Goal: Information Seeking & Learning: Learn about a topic

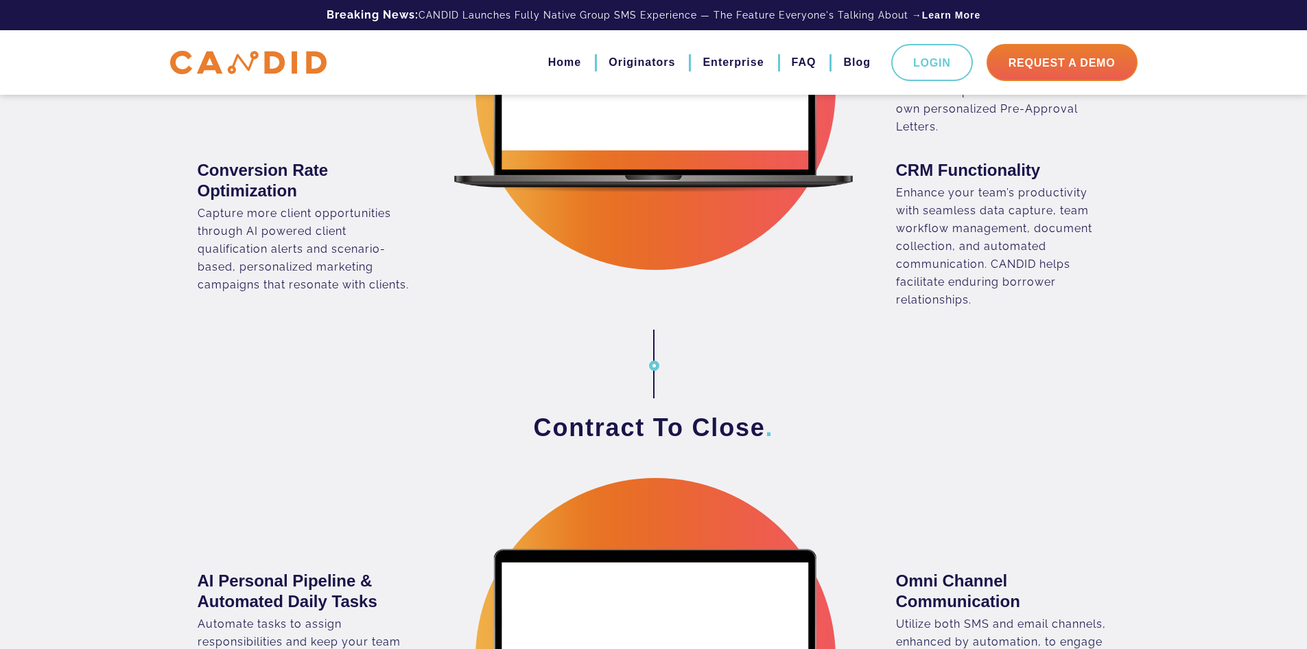
scroll to position [1167, 0]
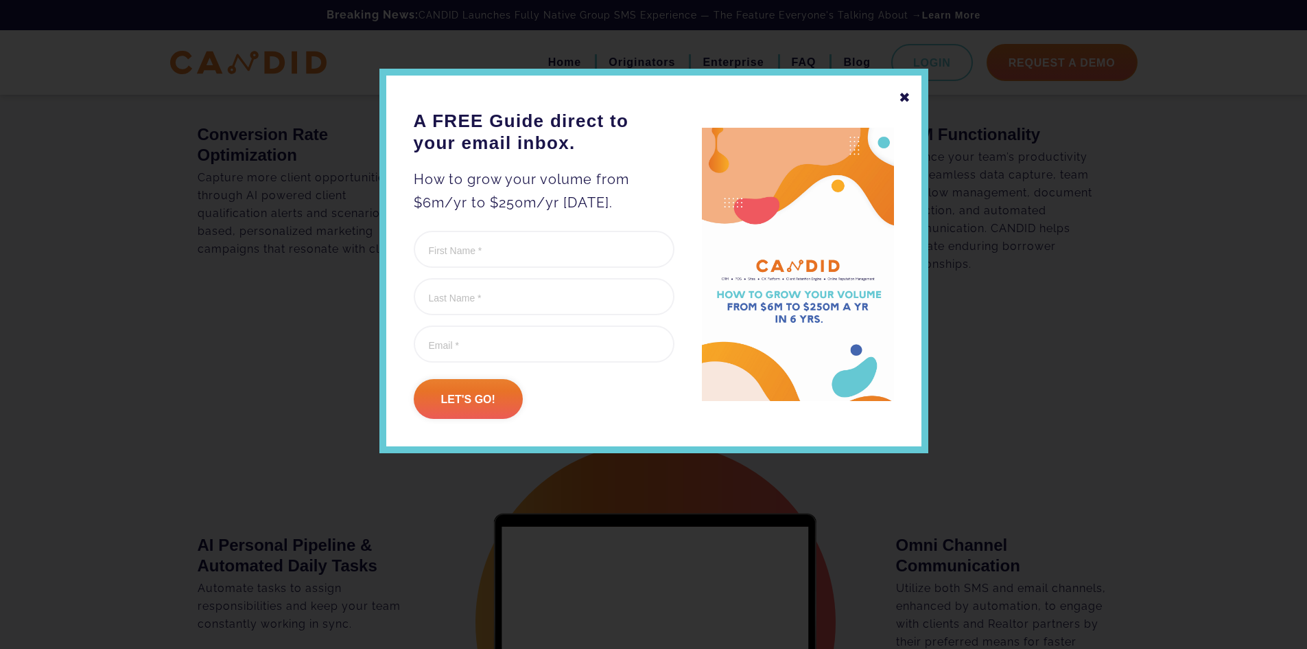
click at [902, 97] on div "✖" at bounding box center [905, 97] width 12 height 23
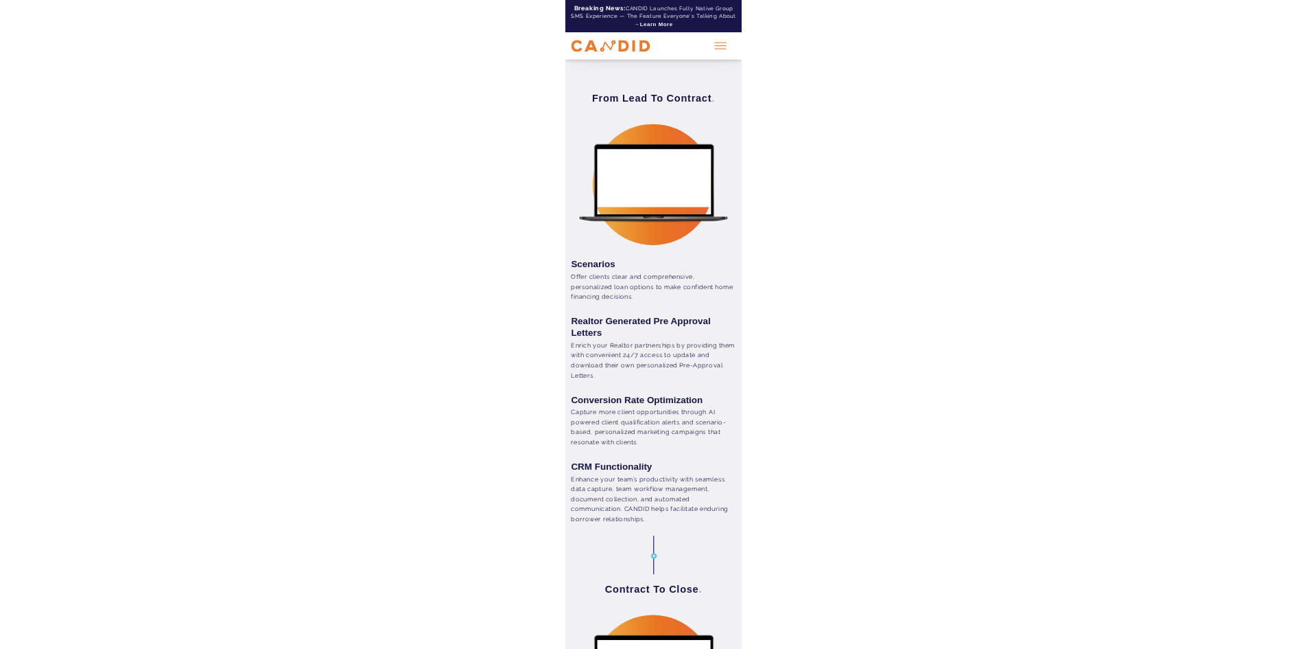
scroll to position [2077, 0]
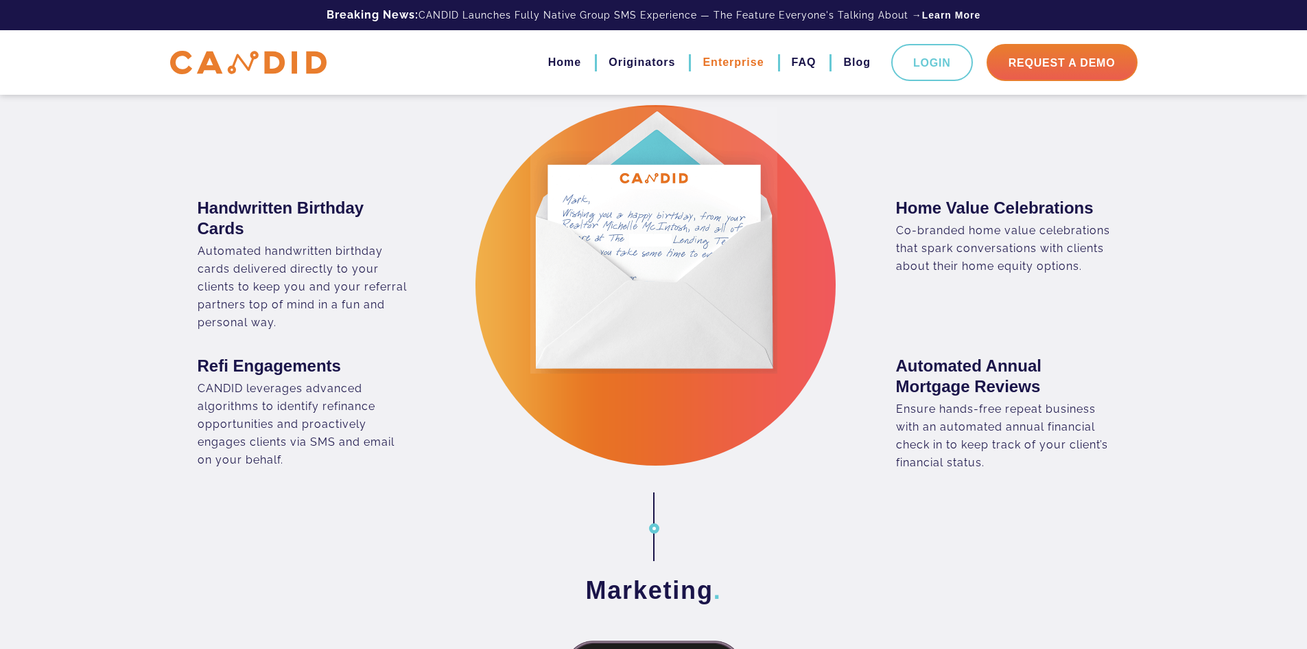
click at [711, 58] on link "Enterprise" at bounding box center [733, 62] width 61 height 23
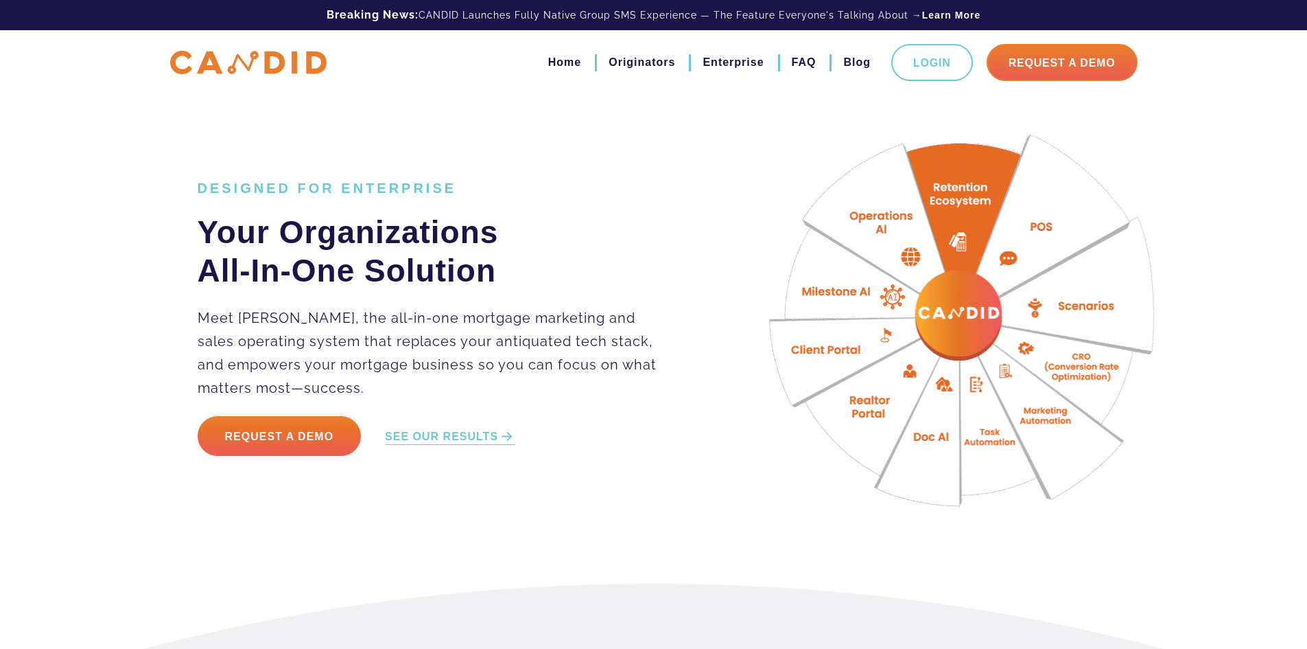
drag, startPoint x: 657, startPoint y: 467, endPoint x: 620, endPoint y: 91, distance: 378.0
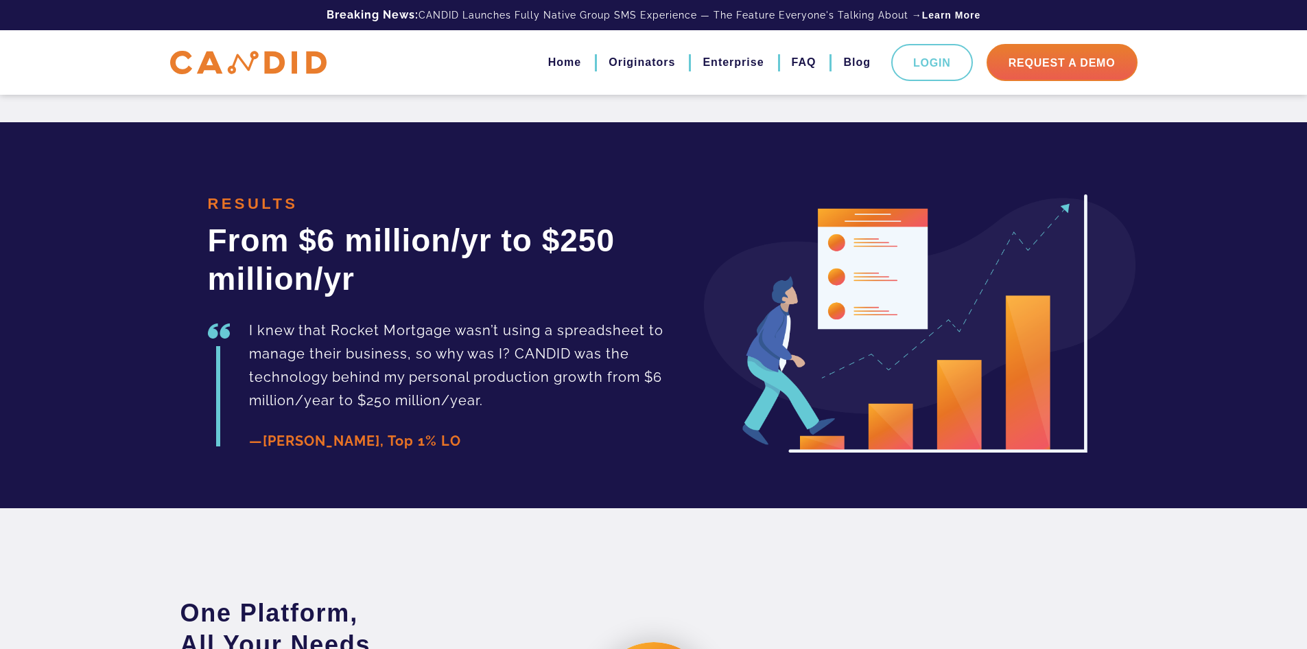
scroll to position [2196, 0]
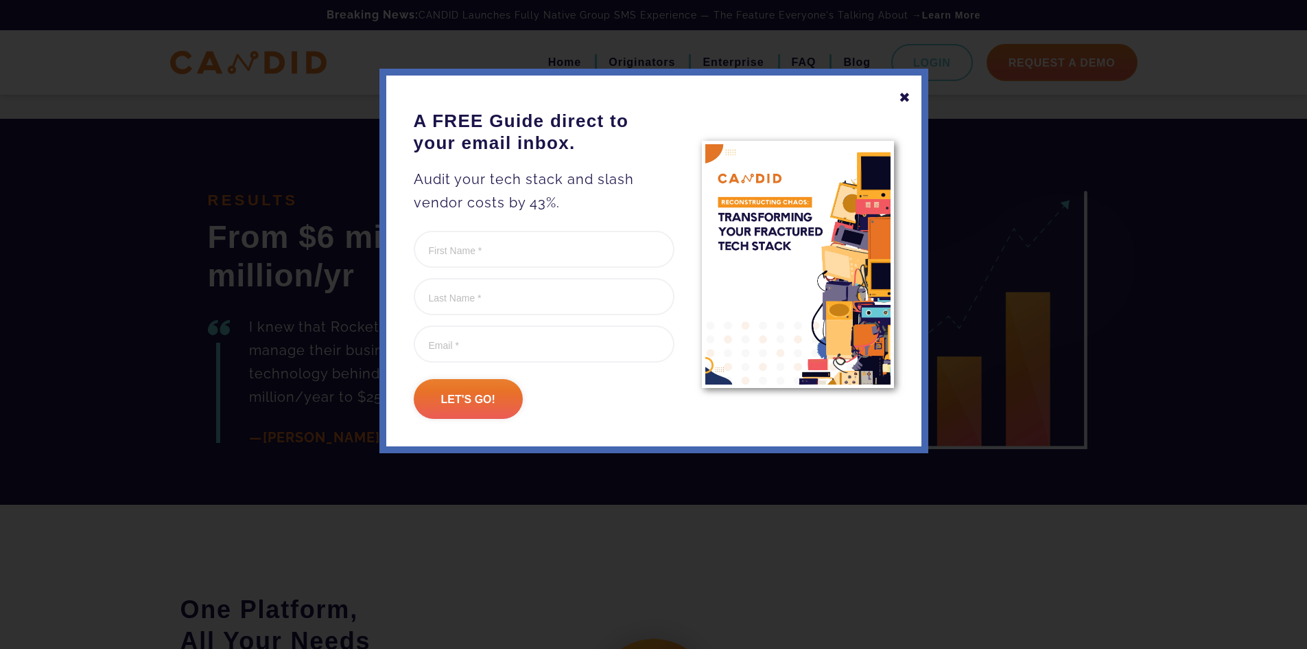
click at [905, 98] on div "✖" at bounding box center [905, 97] width 12 height 23
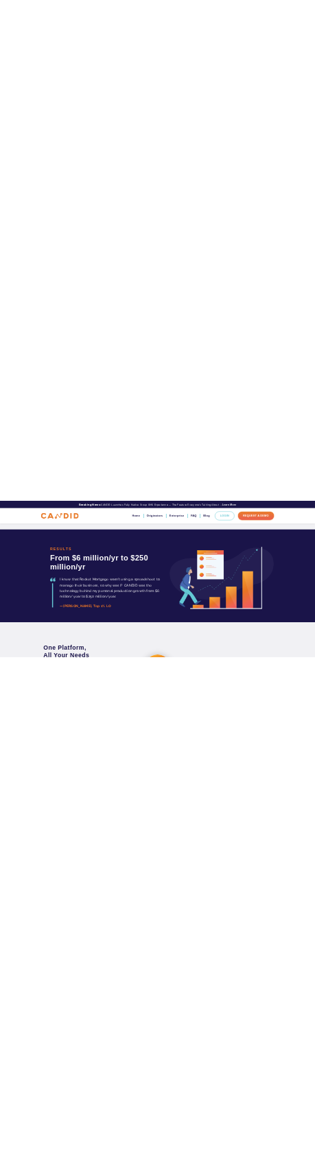
scroll to position [2061, 0]
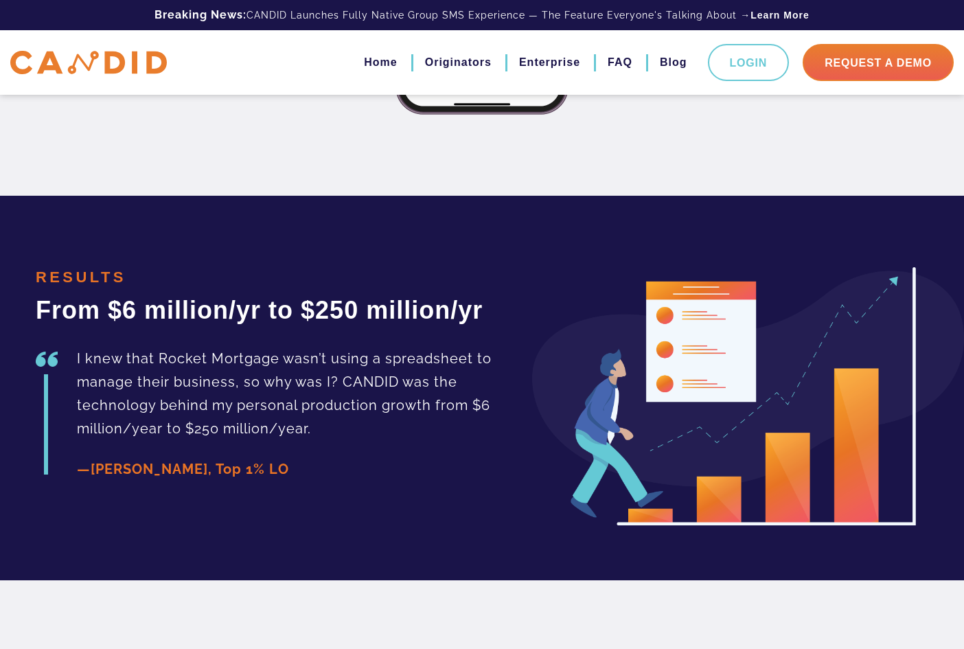
click at [400, 326] on h2 "From $6 million/yr to $250 million/yr" at bounding box center [292, 310] width 512 height 32
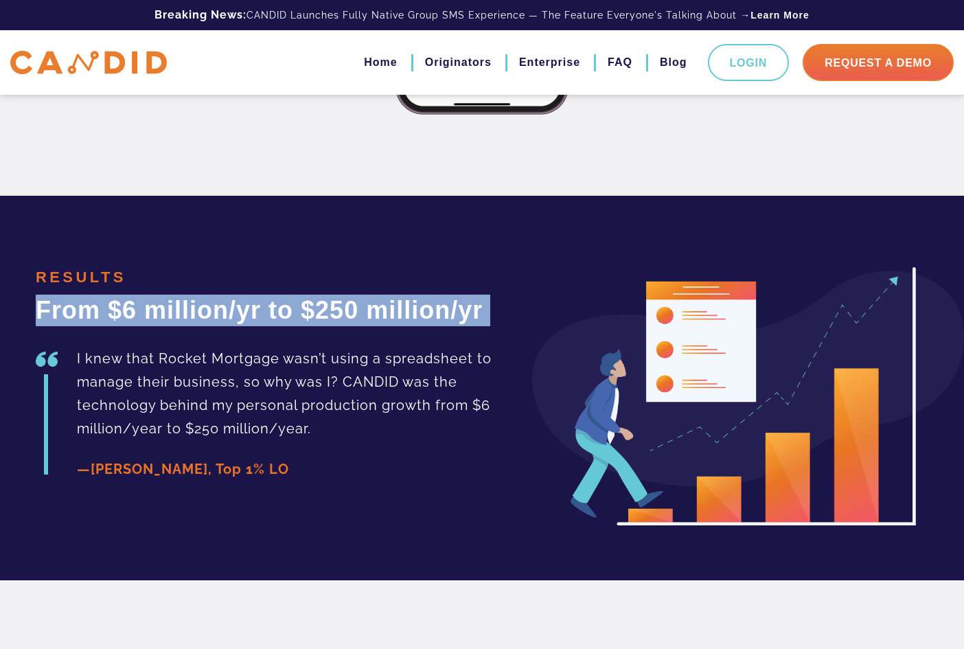
click at [400, 326] on h2 "From $6 million/yr to $250 million/yr" at bounding box center [292, 310] width 512 height 32
copy div "From $6 million/yr to $250 million/yr"
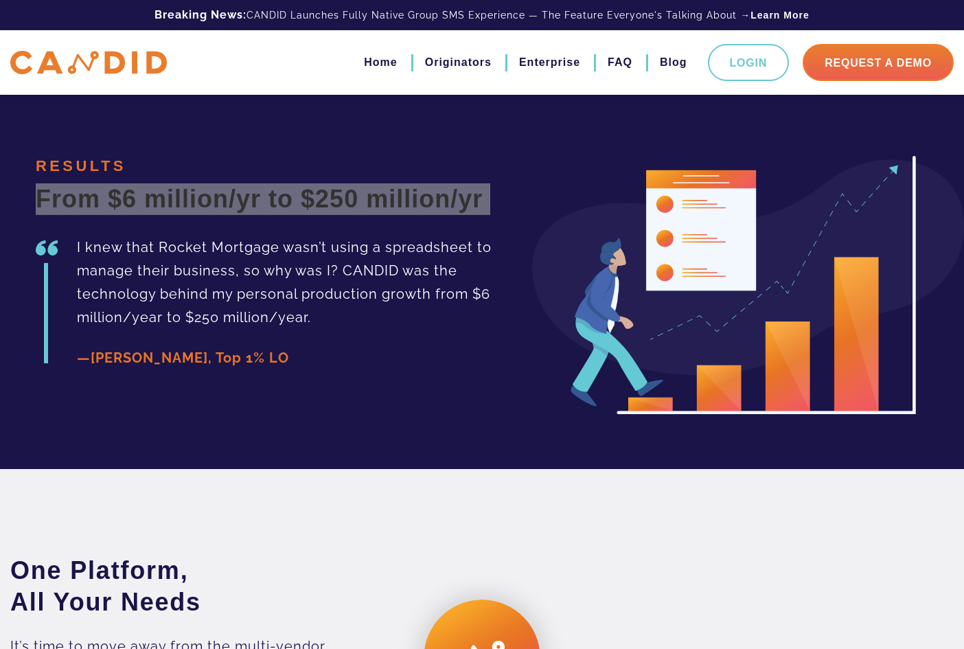
scroll to position [1963, 0]
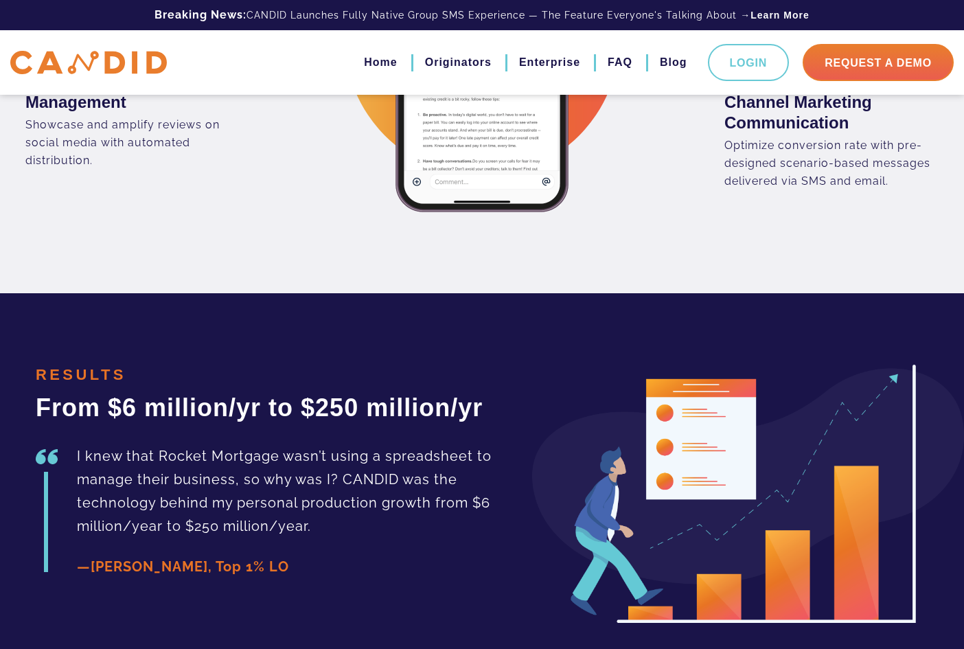
click at [94, 385] on h4 "RESULTS" at bounding box center [292, 374] width 512 height 21
copy div "RESULTS"
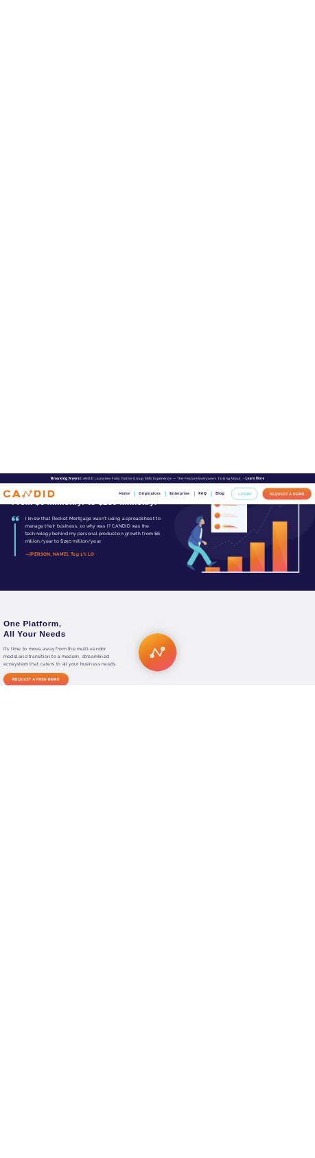
scroll to position [2076, 0]
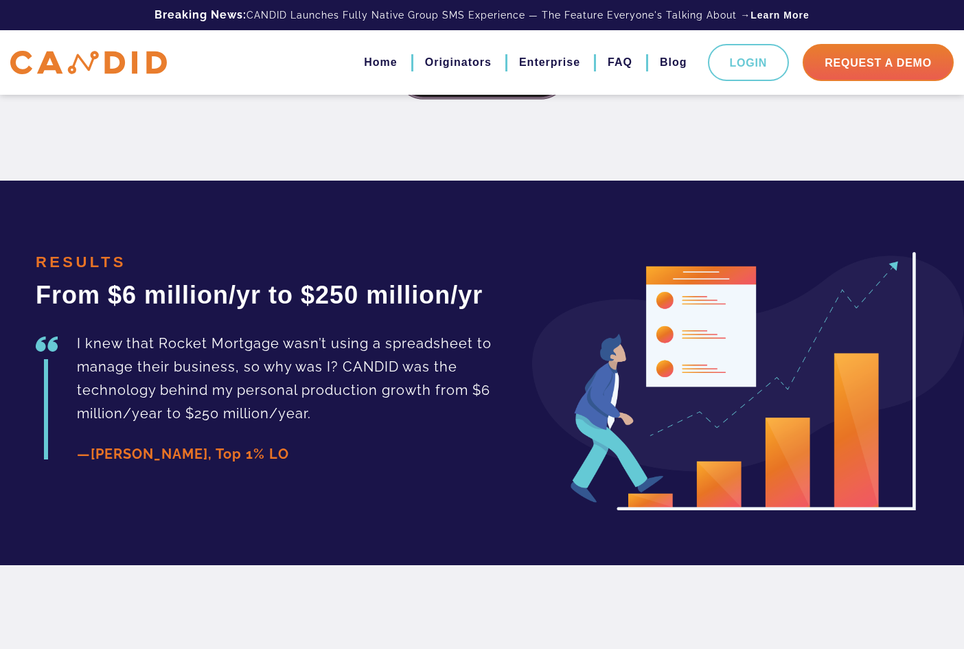
click at [259, 401] on p "I knew that Rocket Mortgage wasn’t using a spreadsheet to manage their business…" at bounding box center [312, 377] width 471 height 93
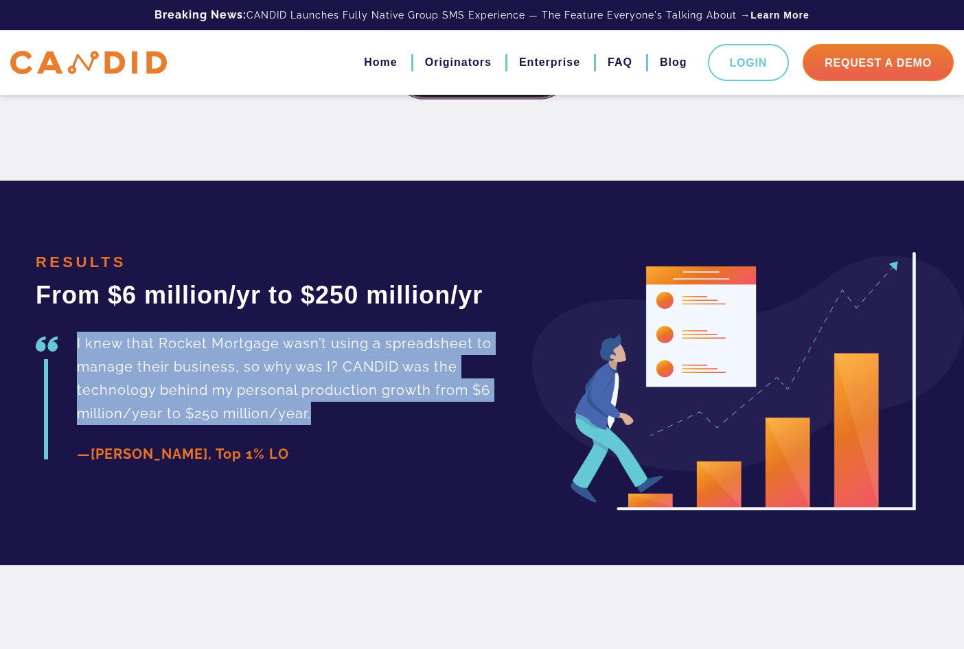
click at [259, 401] on p "I knew that Rocket Mortgage wasn’t using a spreadsheet to manage their business…" at bounding box center [312, 377] width 471 height 93
copy div "I knew that Rocket Mortgage wasn’t using a spreadsheet to manage their business…"
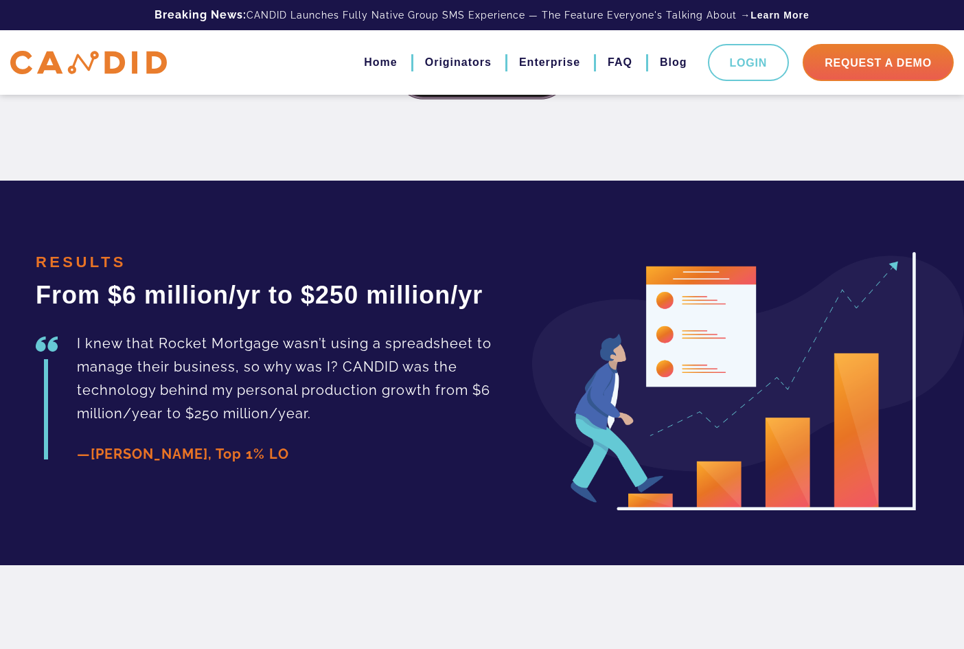
click at [280, 487] on div "RESULTS From $6 million/yr to $250 million/yr I knew that Rocket Mortgage wasn’…" at bounding box center [291, 381] width 533 height 258
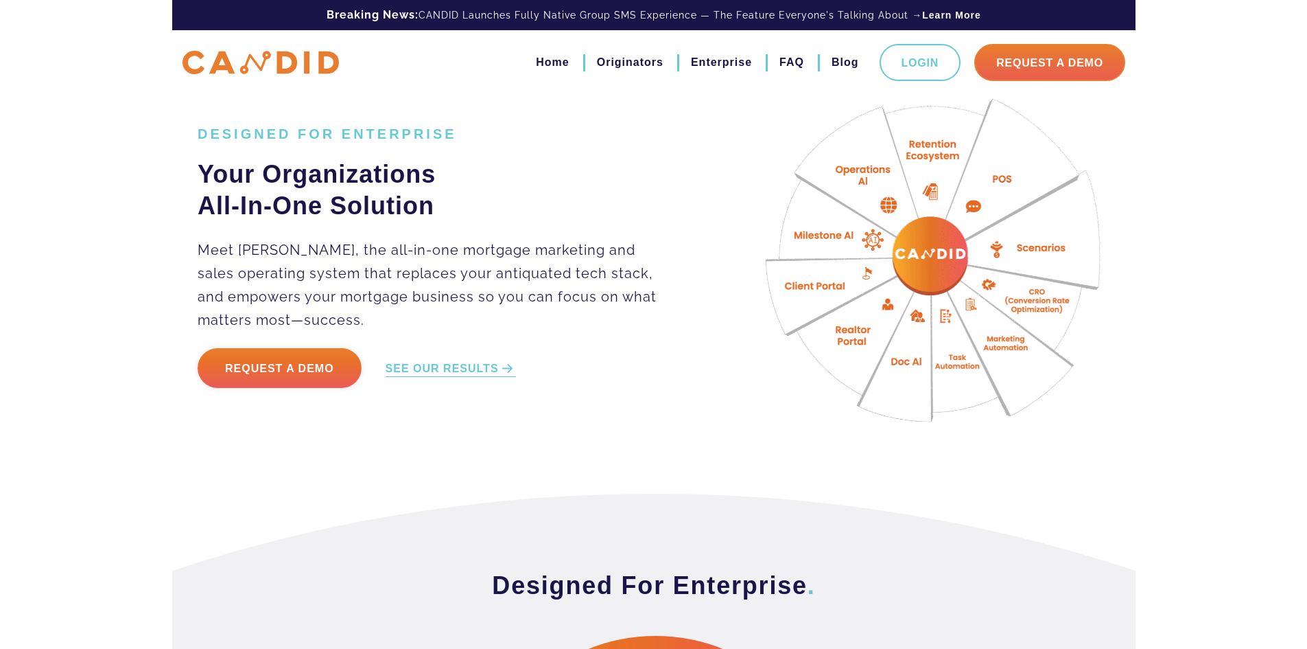
scroll to position [0, 0]
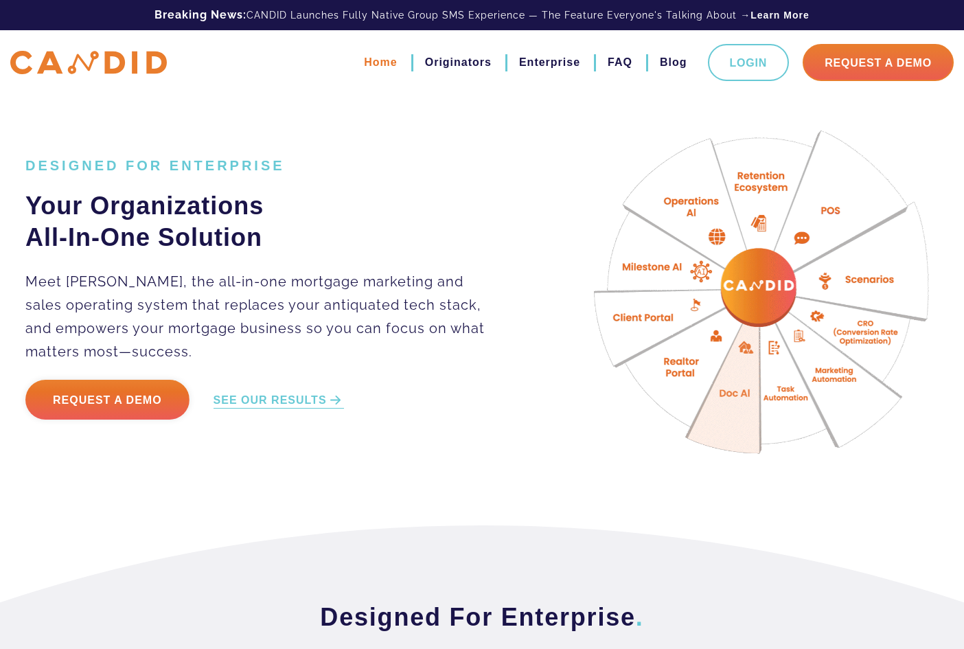
click at [364, 60] on link "Home" at bounding box center [380, 62] width 33 height 23
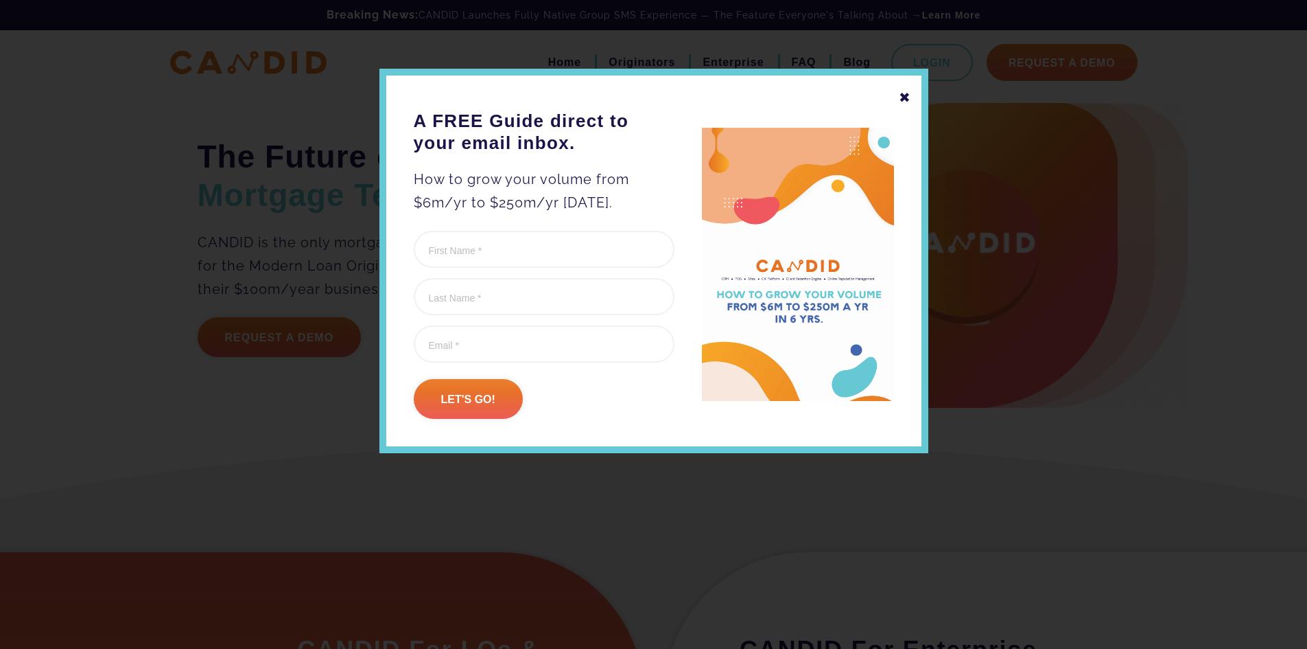
click at [909, 97] on div "✖" at bounding box center [905, 97] width 12 height 23
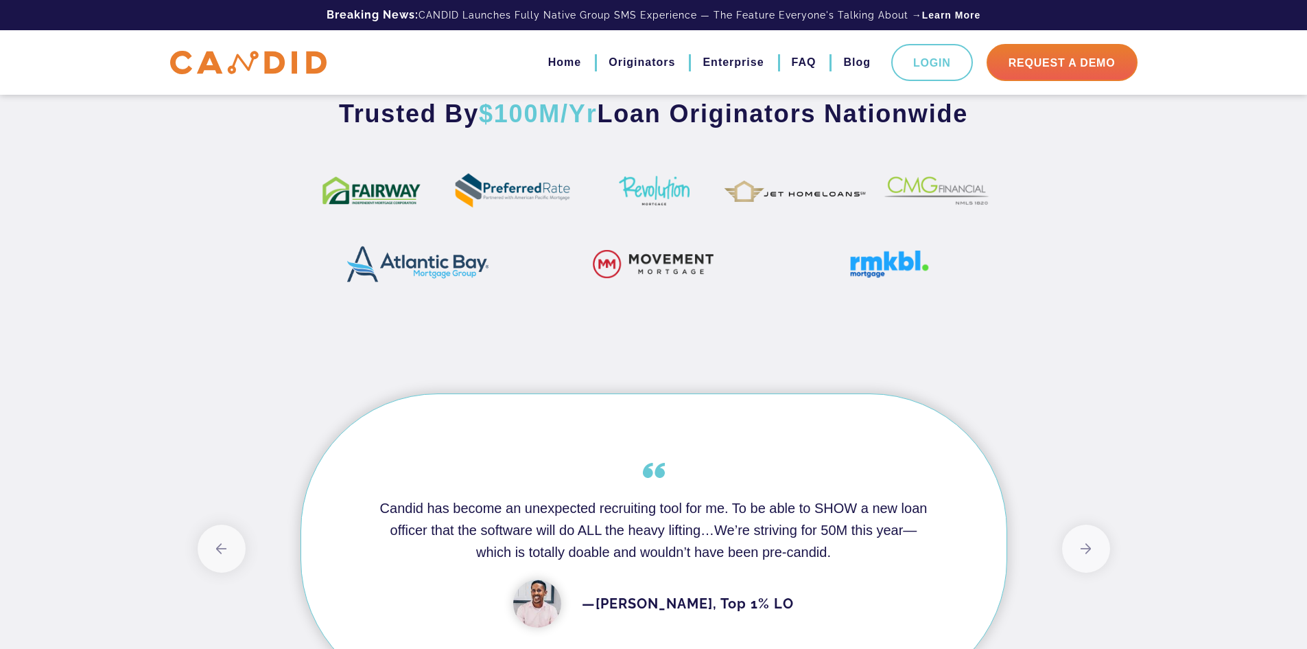
scroll to position [1847, 0]
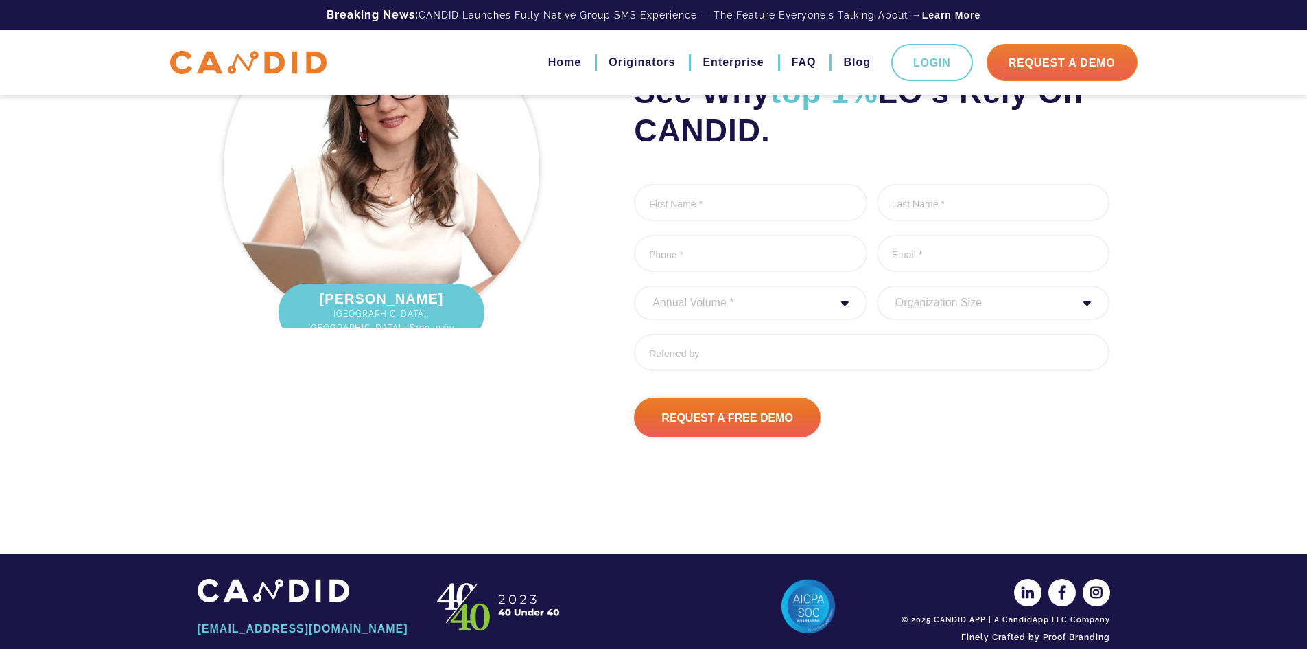
drag, startPoint x: 1200, startPoint y: 373, endPoint x: 1174, endPoint y: 565, distance: 194.5
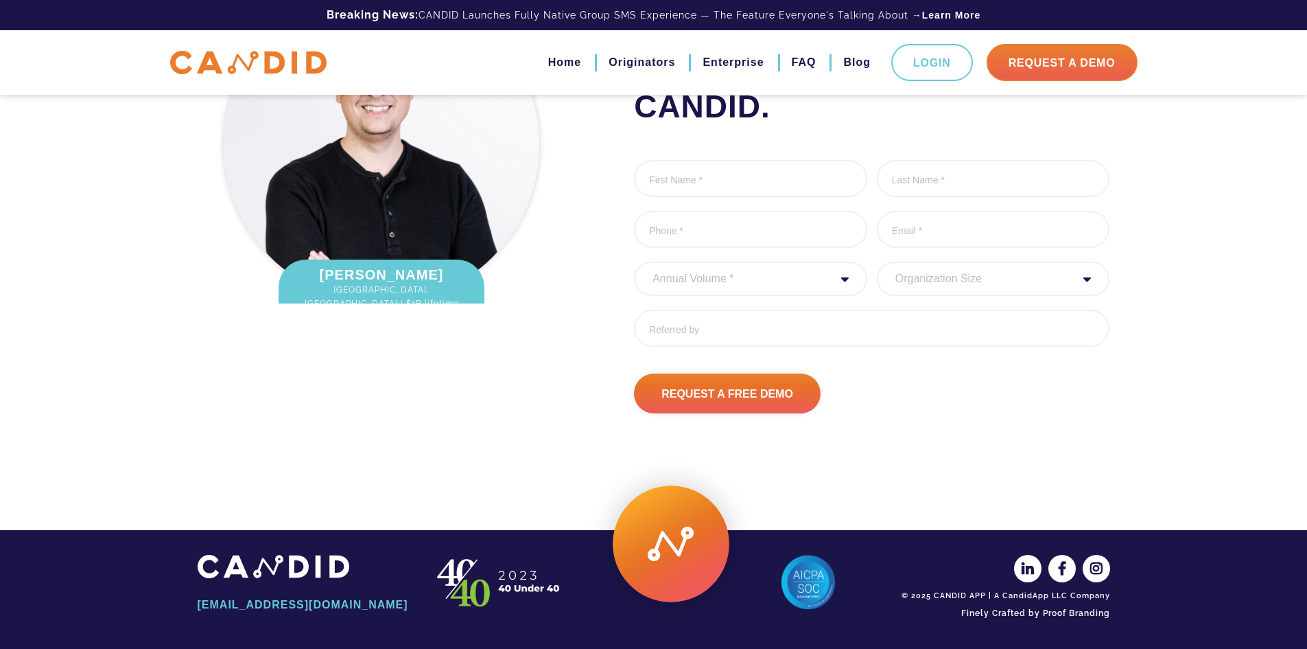
click at [790, 296] on select "Annual Volume * 0 to 25M 25M to 50M 50M to 75M 75M to 100M 100M to 150M 150M to…" at bounding box center [750, 278] width 233 height 34
click at [732, 209] on ul "First Name * 0 of 1000 max characters Last Name * 0 of 1000 max characters Phon…" at bounding box center [872, 258] width 476 height 197
click at [734, 178] on input "First Name *" at bounding box center [750, 178] width 233 height 37
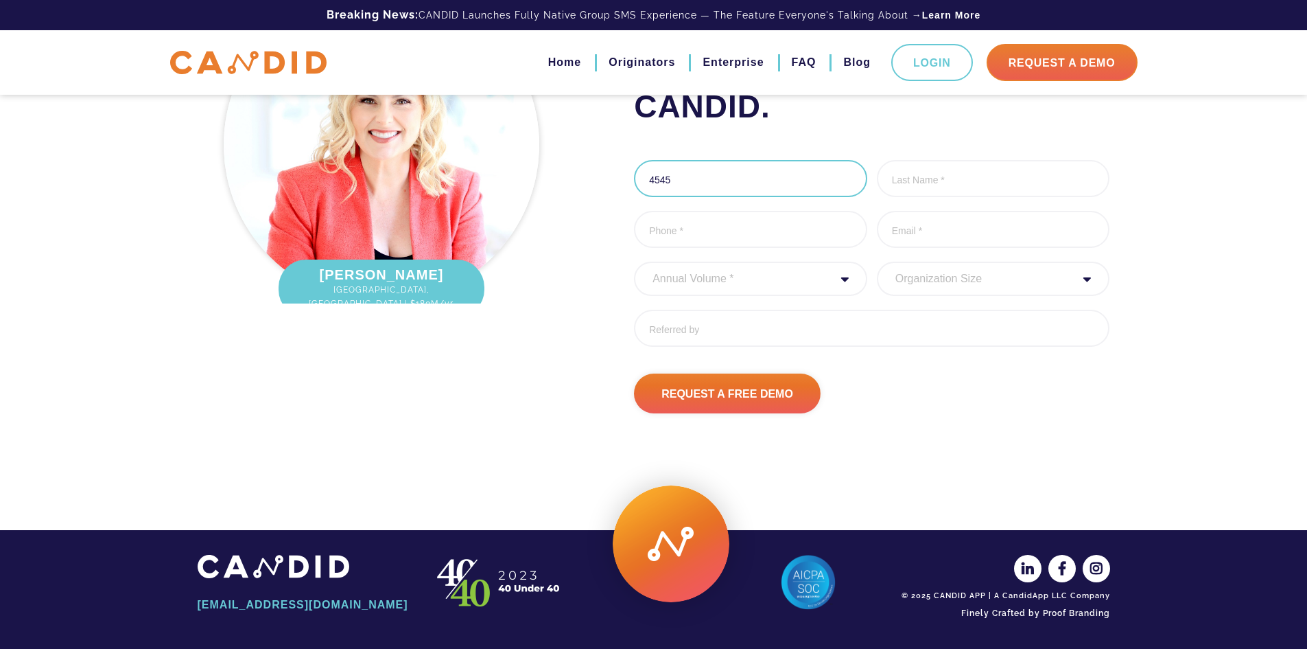
type input "4545"
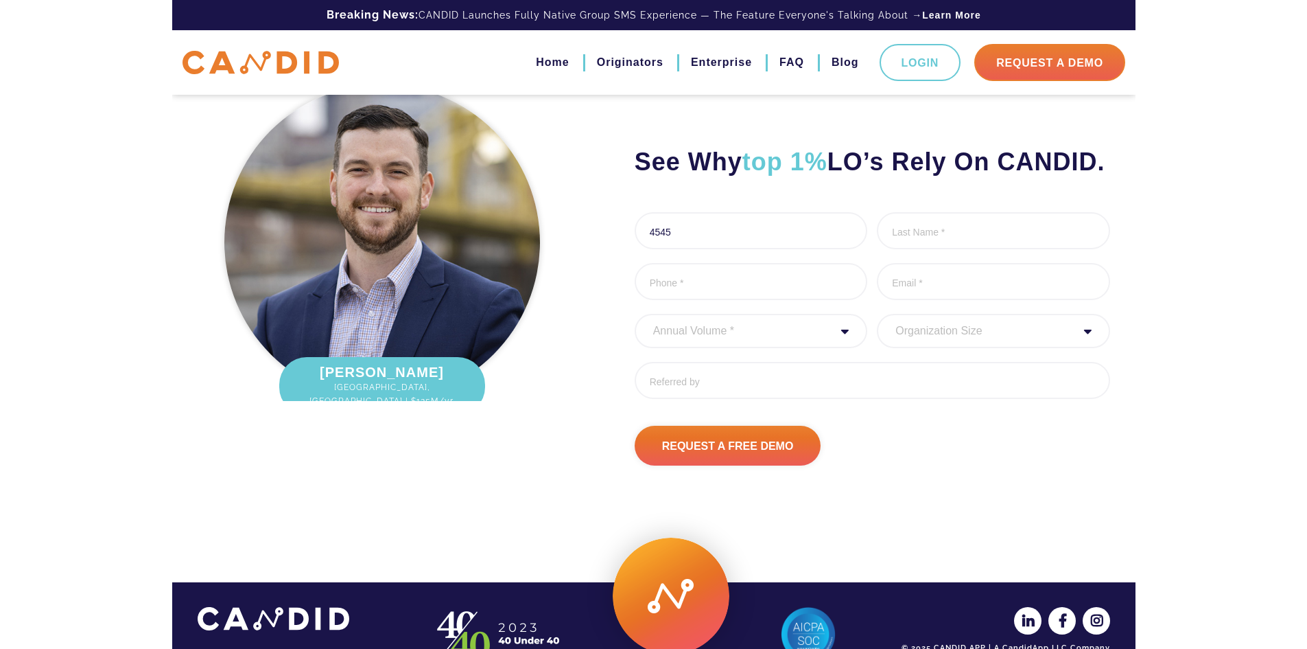
scroll to position [1674, 0]
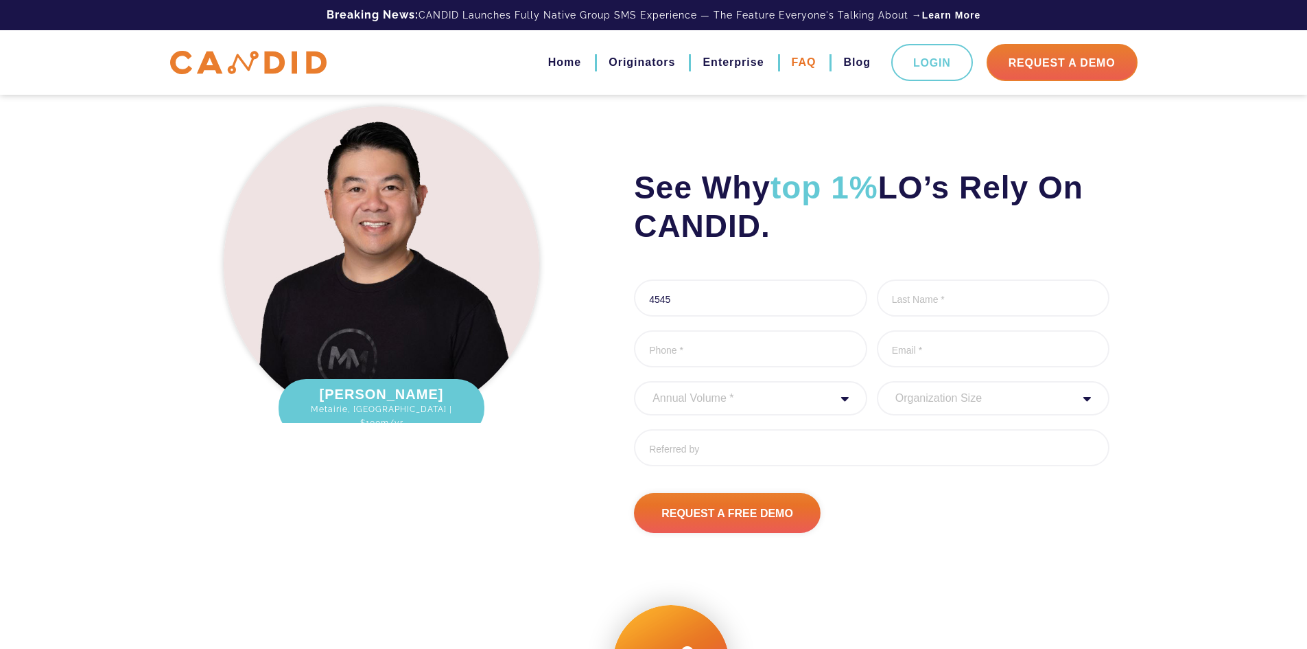
click at [792, 63] on link "FAQ" at bounding box center [804, 62] width 25 height 23
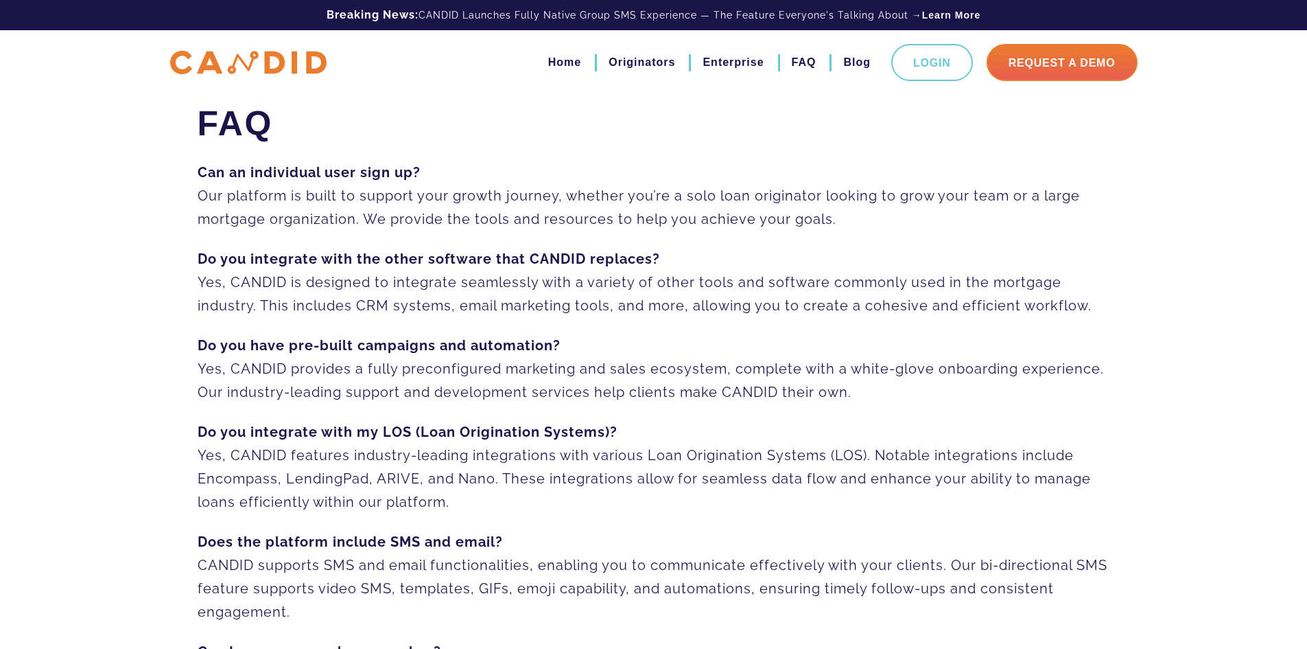
drag, startPoint x: 478, startPoint y: 498, endPoint x: 428, endPoint y: 293, distance: 211.2
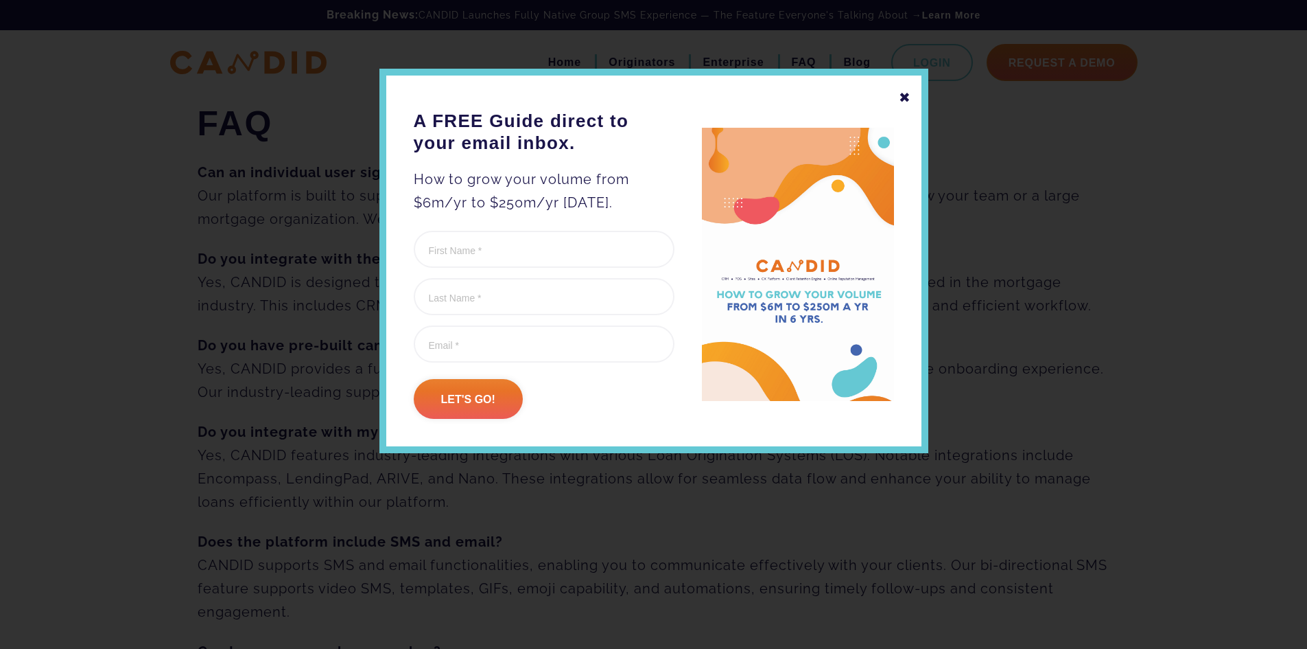
click at [904, 94] on div "✖" at bounding box center [905, 97] width 12 height 23
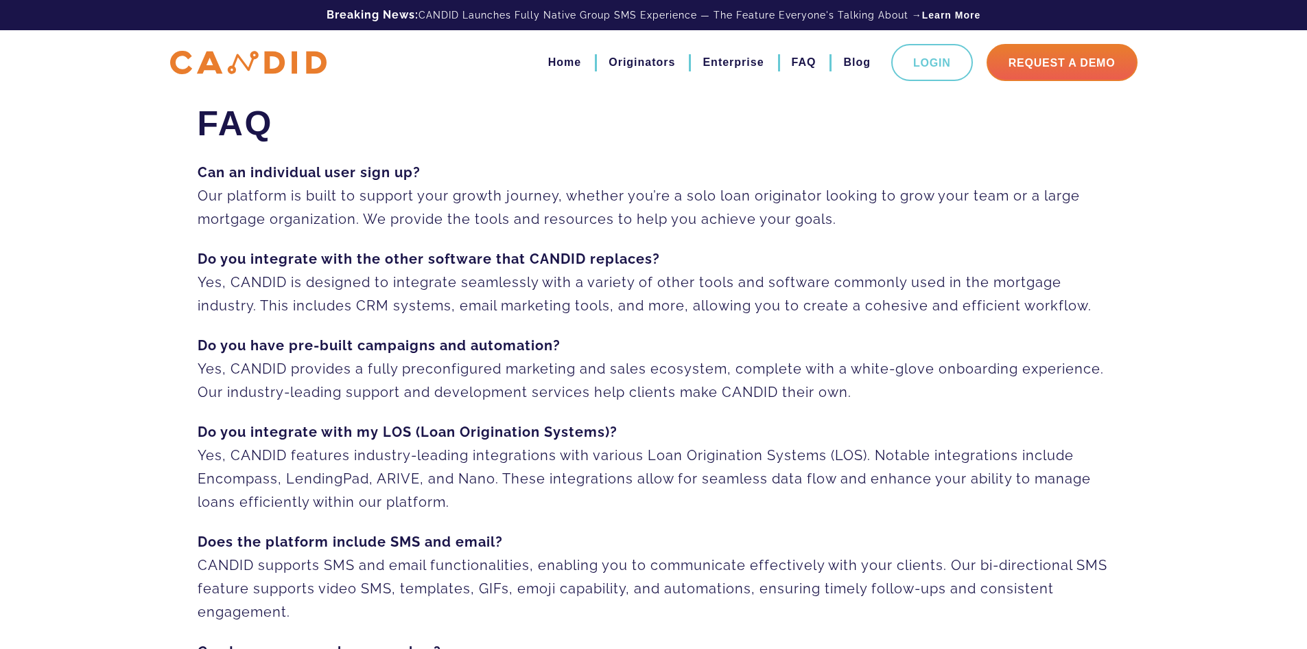
click at [249, 172] on strong "Can an individual user sign up?" at bounding box center [309, 172] width 223 height 16
copy strong "Can an individual user sign up?"
click at [320, 220] on p "Can an individual user sign up? Our platform is built to support your growth jo…" at bounding box center [654, 196] width 913 height 70
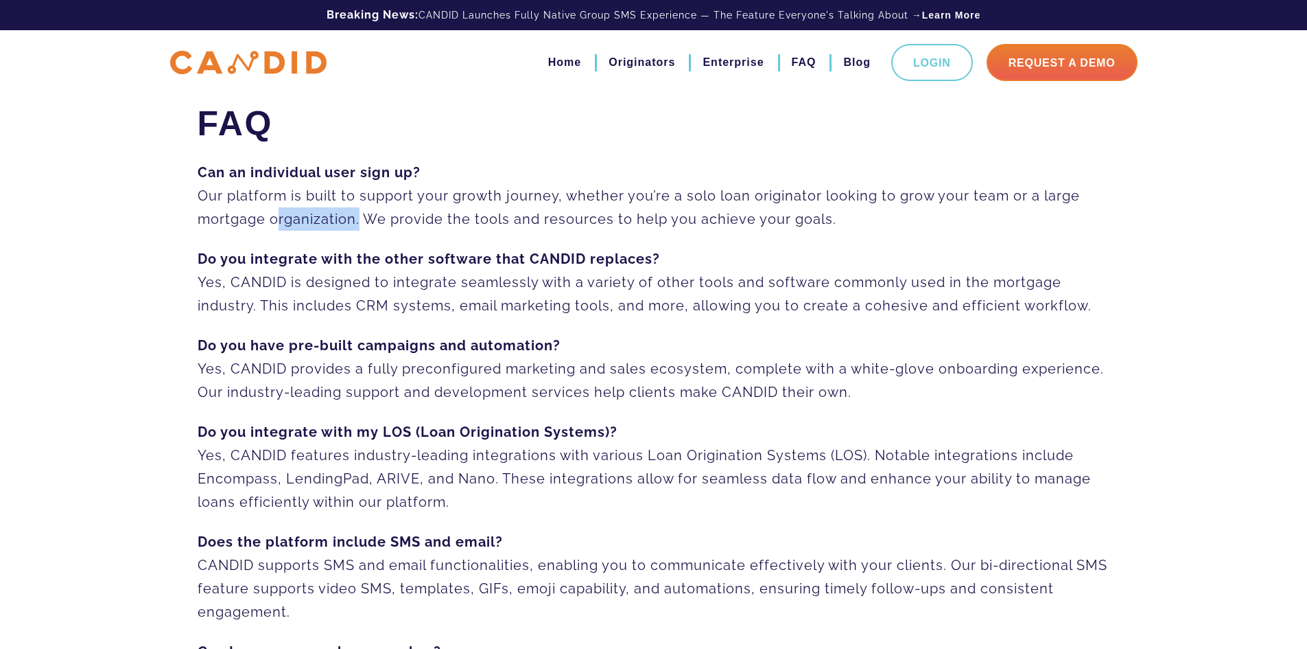
click at [320, 220] on p "Can an individual user sign up? Our platform is built to support your growth jo…" at bounding box center [654, 196] width 913 height 70
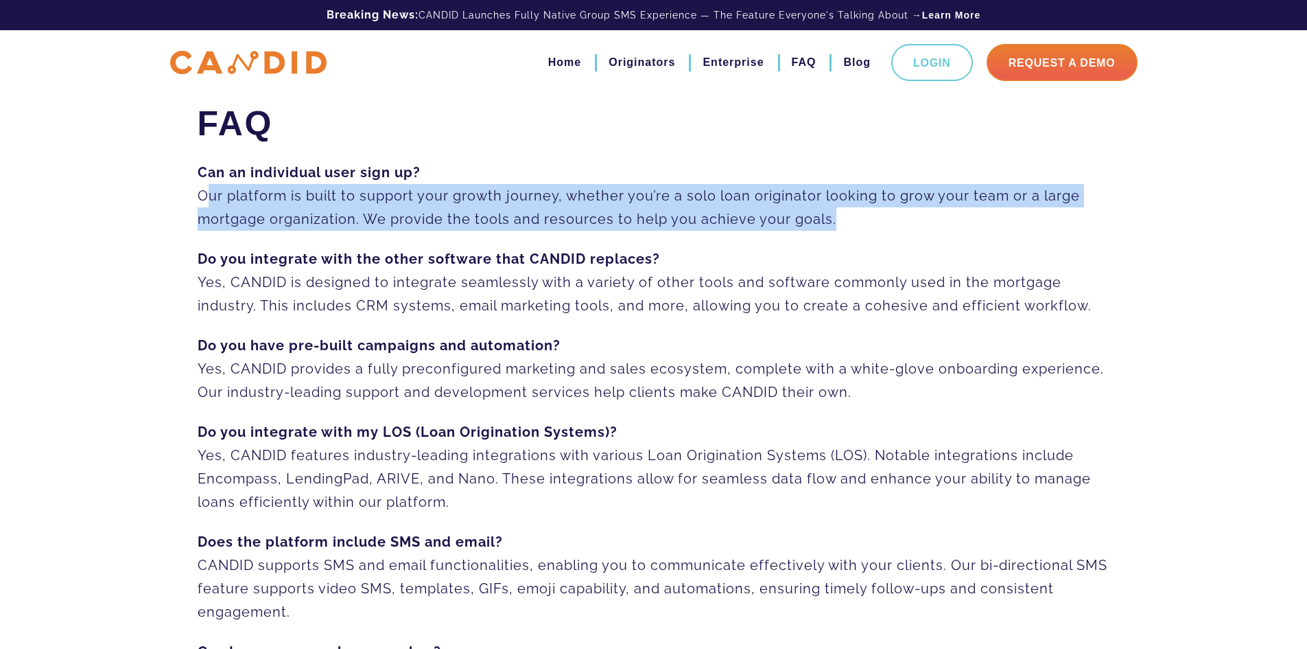
click at [320, 220] on p "Can an individual user sign up? Our platform is built to support your growth jo…" at bounding box center [654, 196] width 913 height 70
copy div "Our platform is built to support your growth journey, whether you’re a solo loa…"
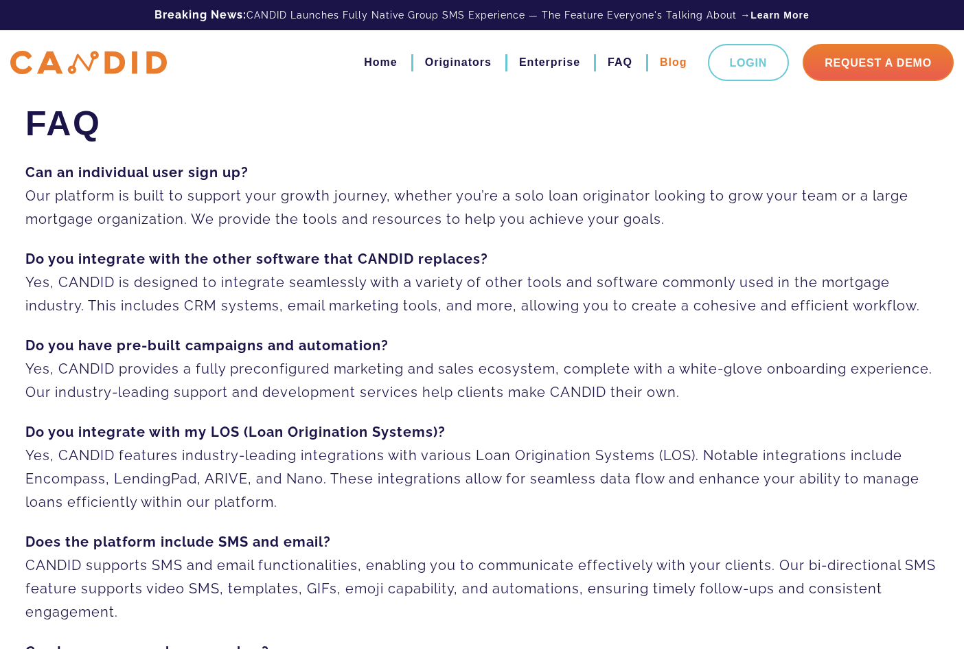
click at [660, 62] on link "Blog" at bounding box center [673, 62] width 27 height 23
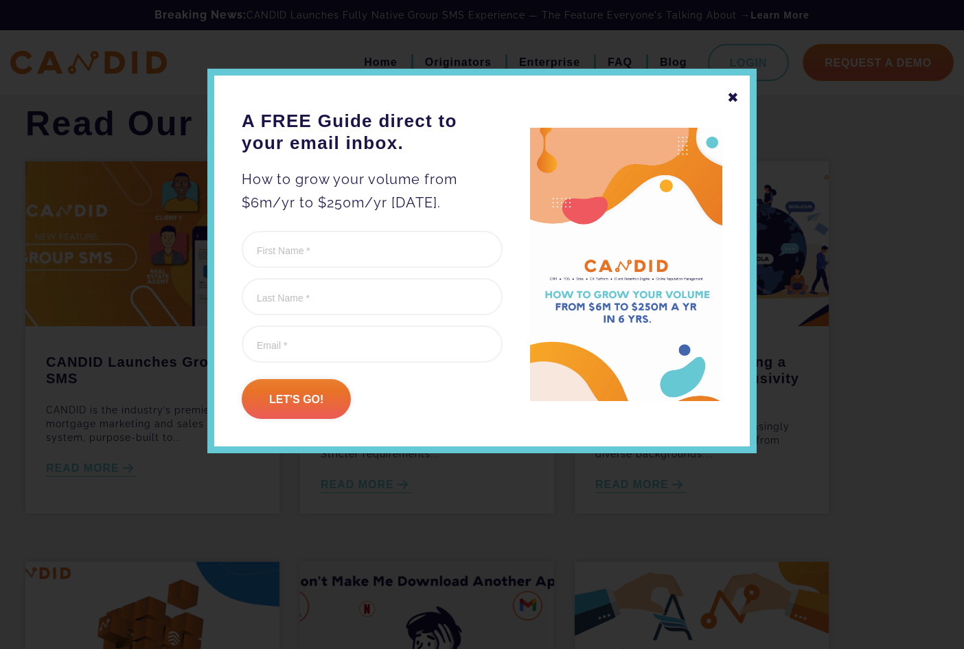
click at [734, 99] on div "✖" at bounding box center [733, 97] width 12 height 23
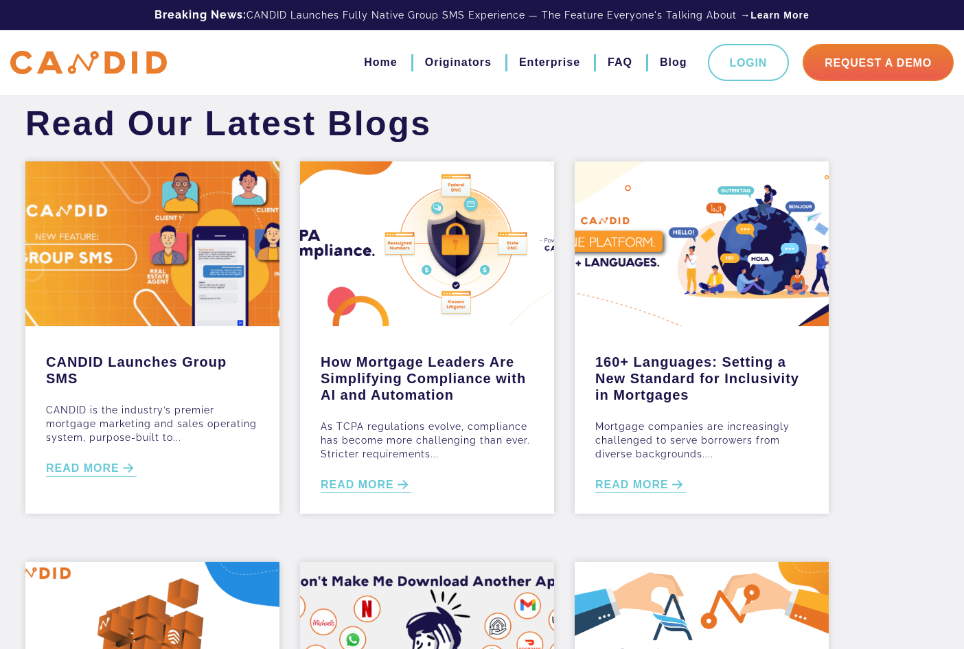
click at [488, 131] on div "Read Our Latest Blogs" at bounding box center [481, 132] width 933 height 58
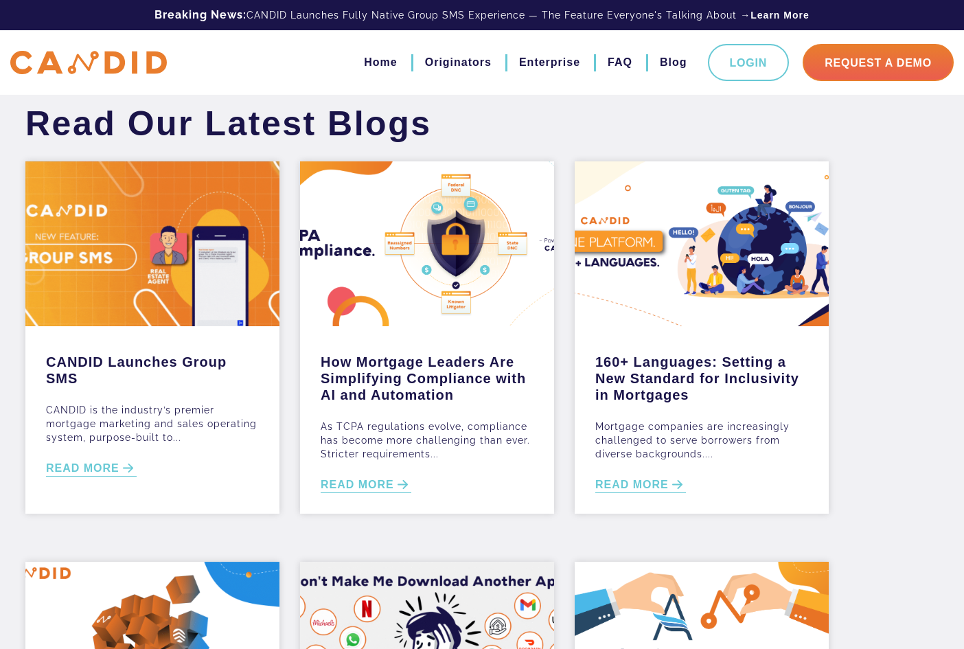
click at [442, 135] on h1 "Read Our Latest Blogs" at bounding box center [228, 123] width 427 height 41
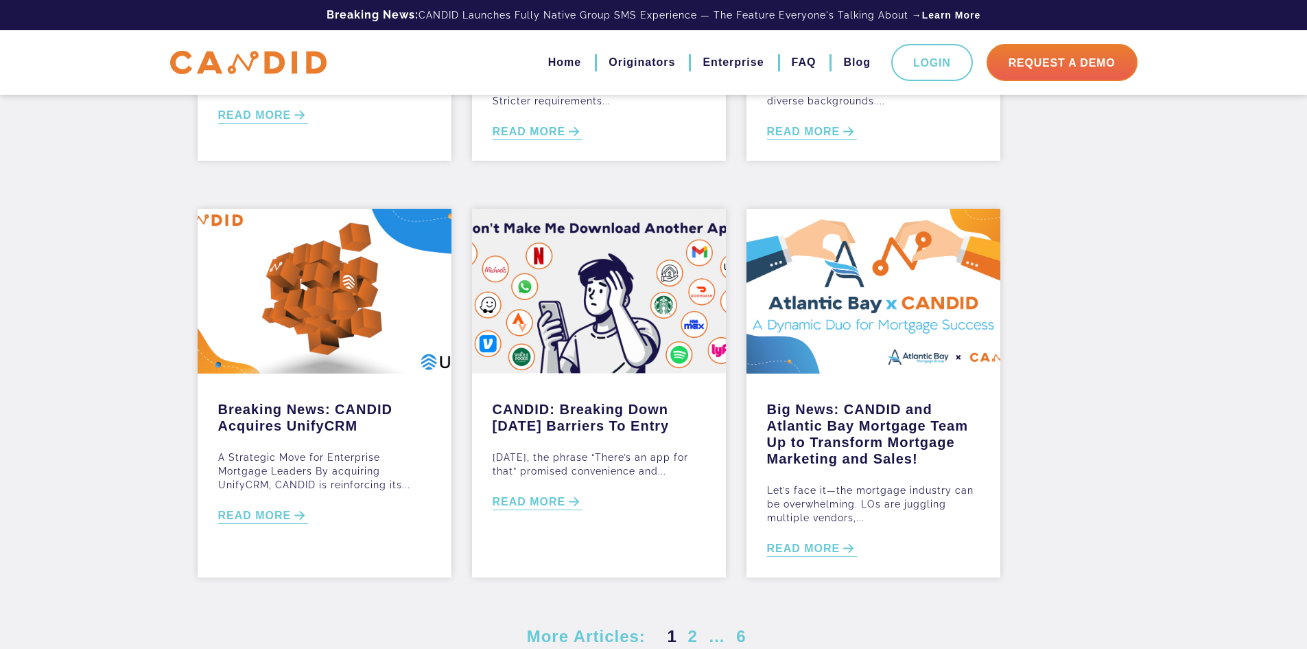
scroll to position [549, 0]
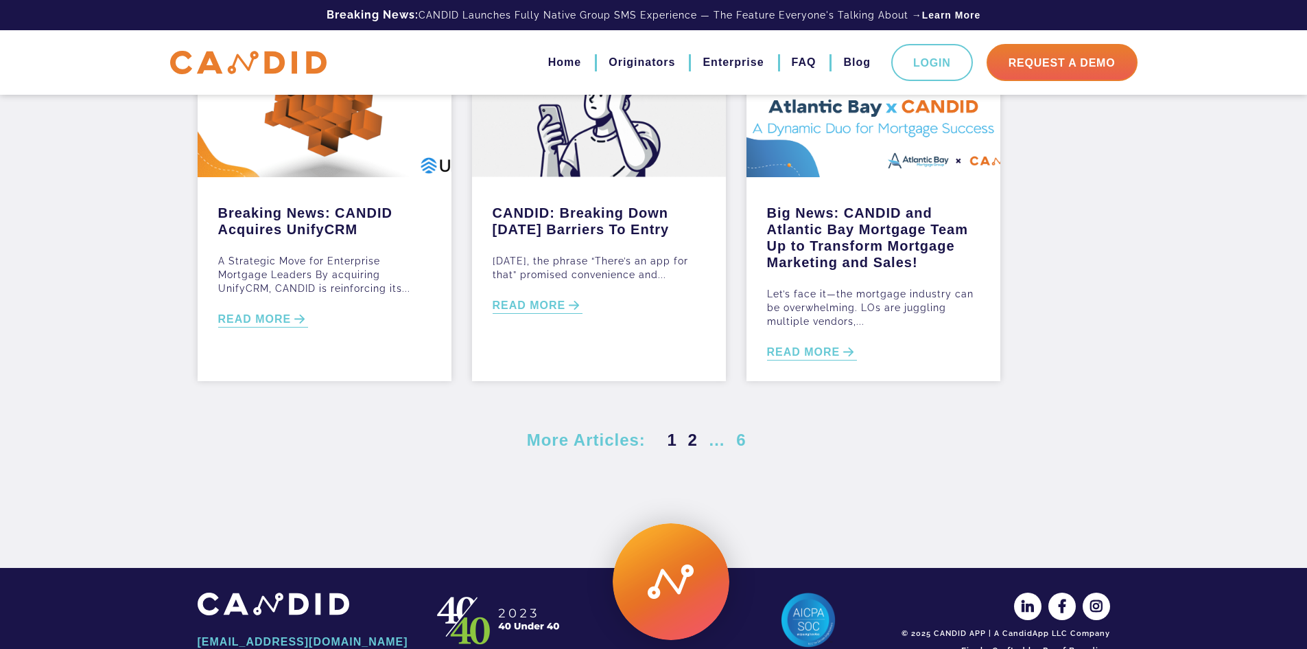
click at [691, 449] on link "2" at bounding box center [693, 439] width 15 height 19
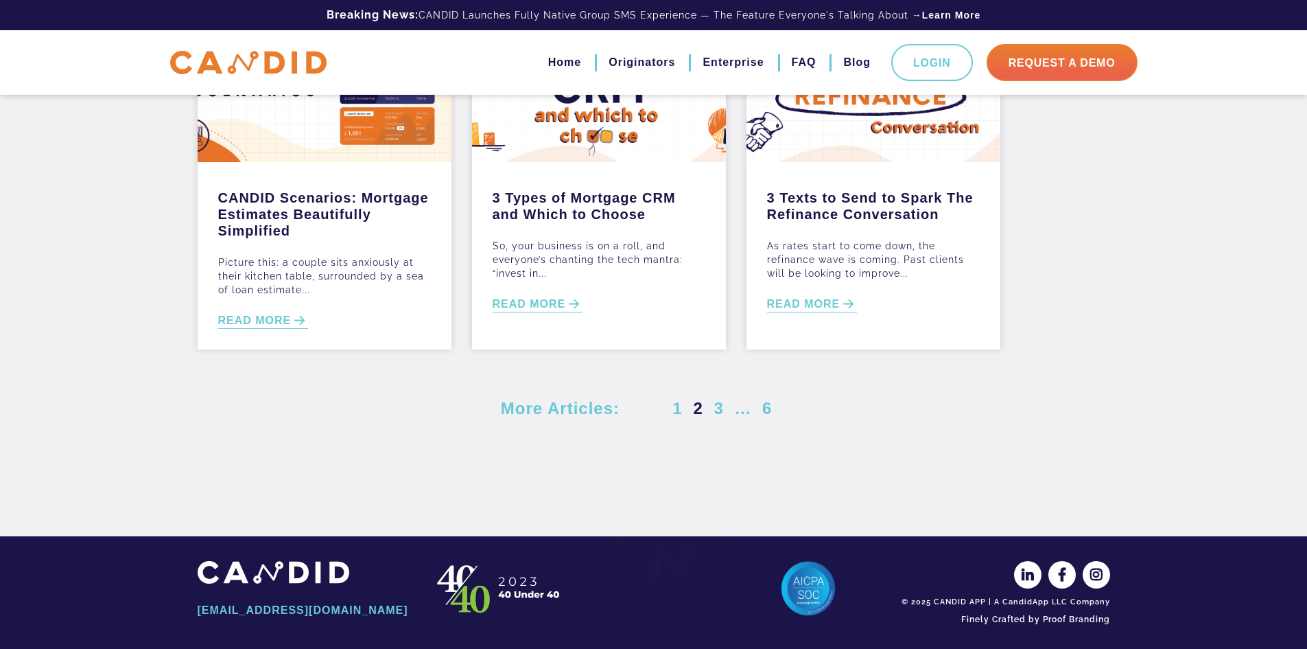
scroll to position [587, 0]
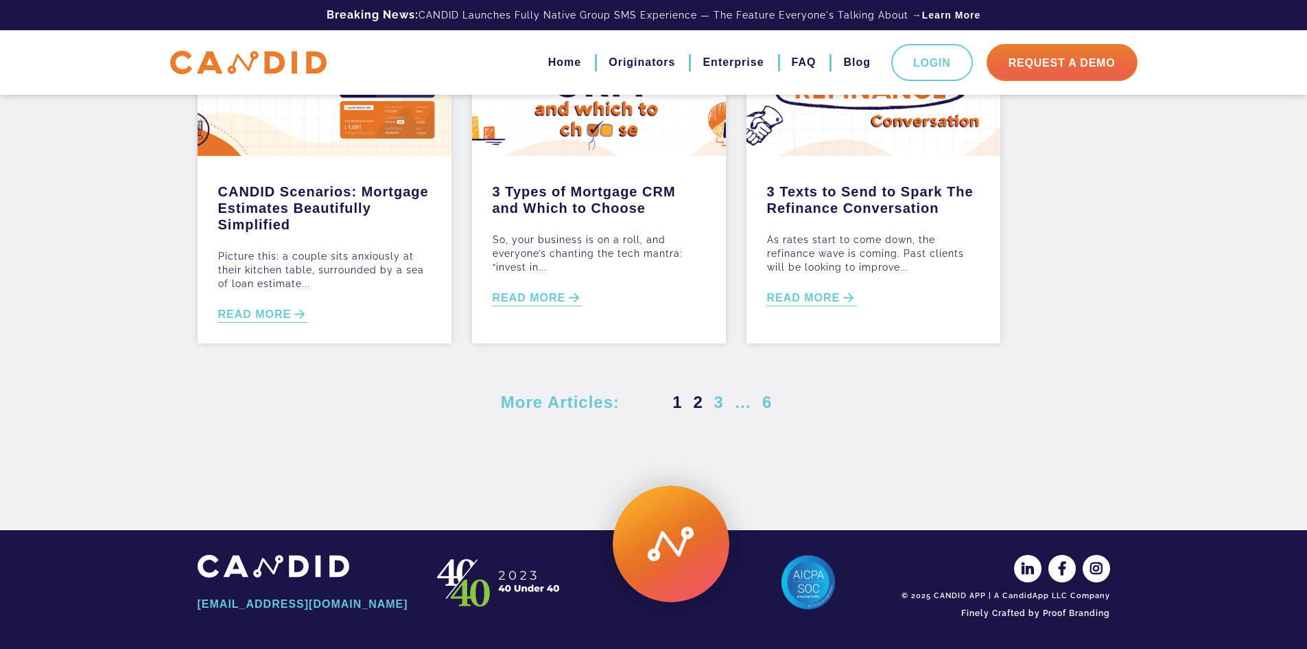
click at [685, 401] on link "1" at bounding box center [677, 402] width 15 height 19
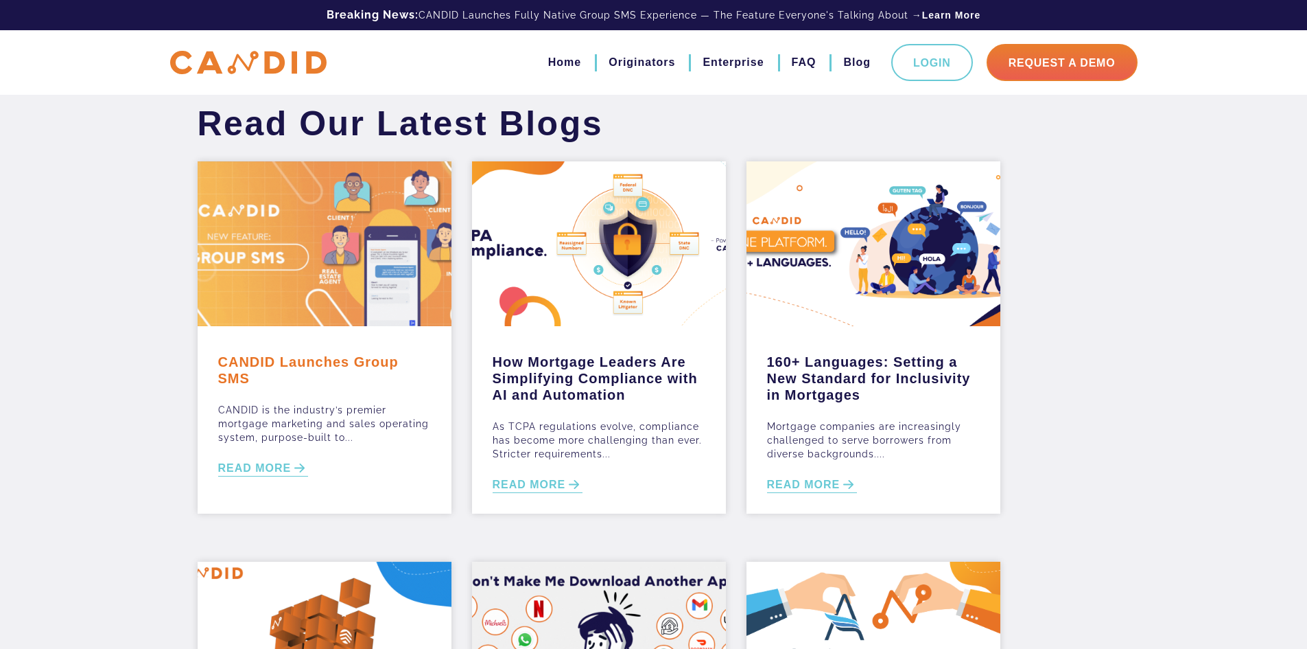
click at [394, 368] on link "CANDID Launches Group SMS" at bounding box center [324, 367] width 213 height 40
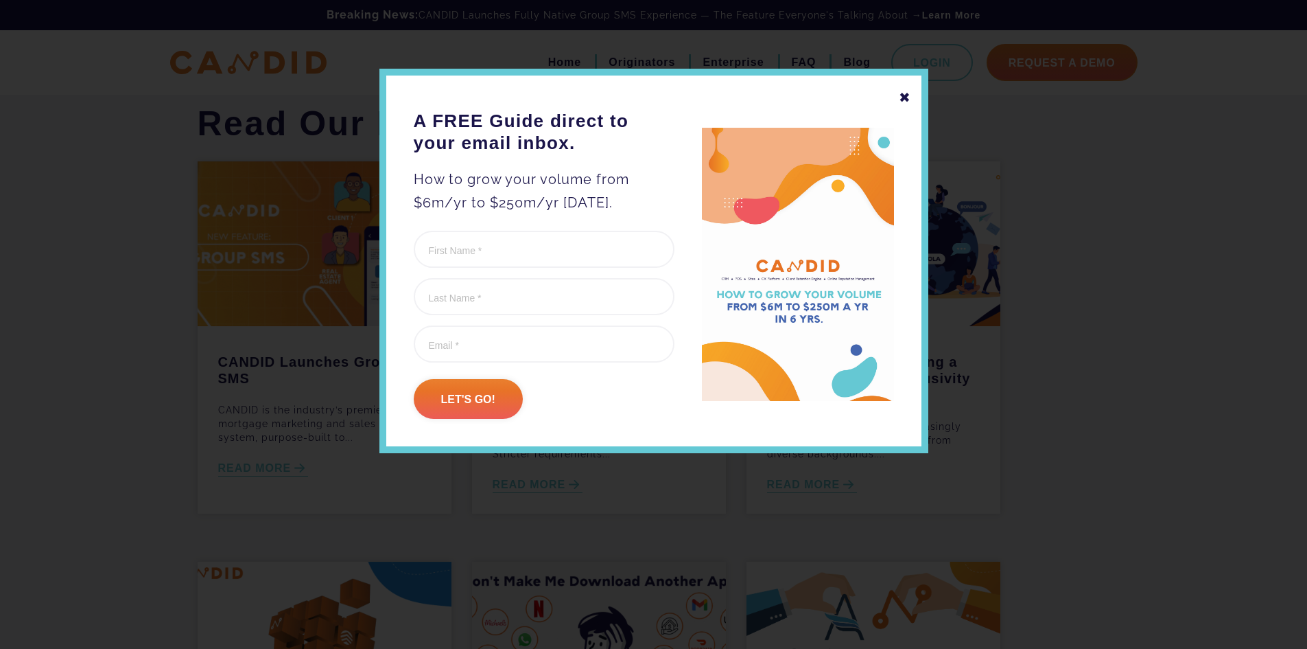
click at [902, 97] on div "✖" at bounding box center [905, 97] width 12 height 23
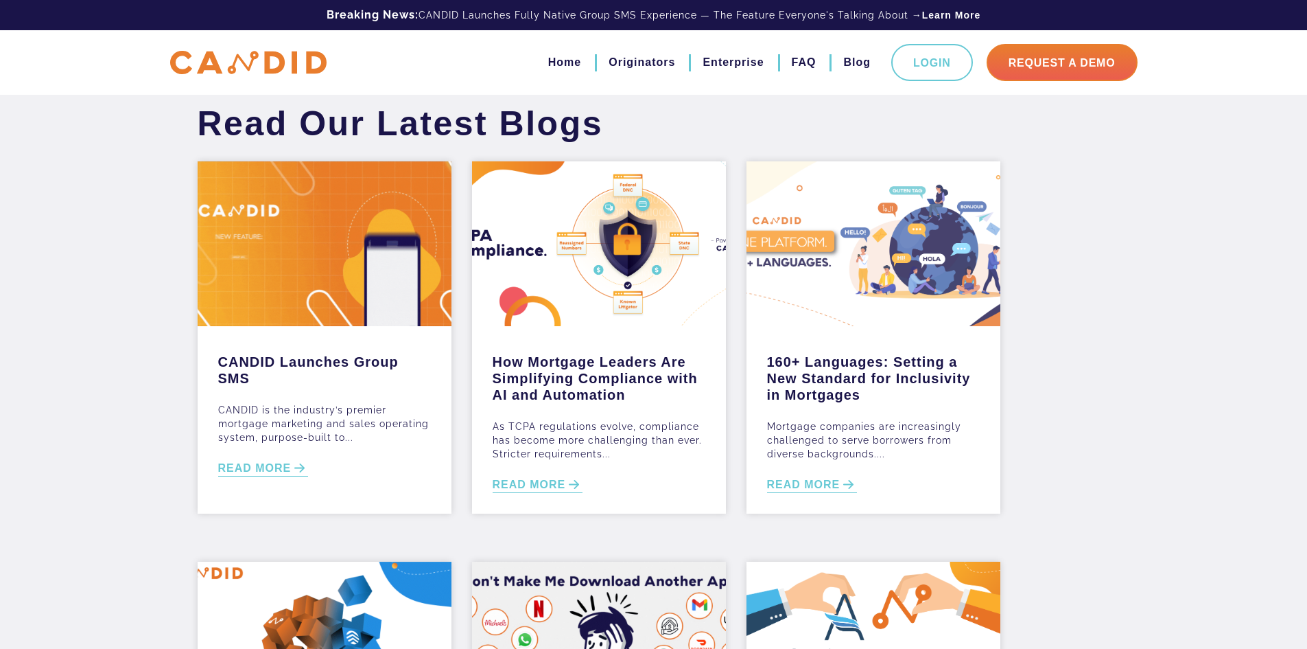
click at [809, 224] on div at bounding box center [874, 243] width 254 height 165
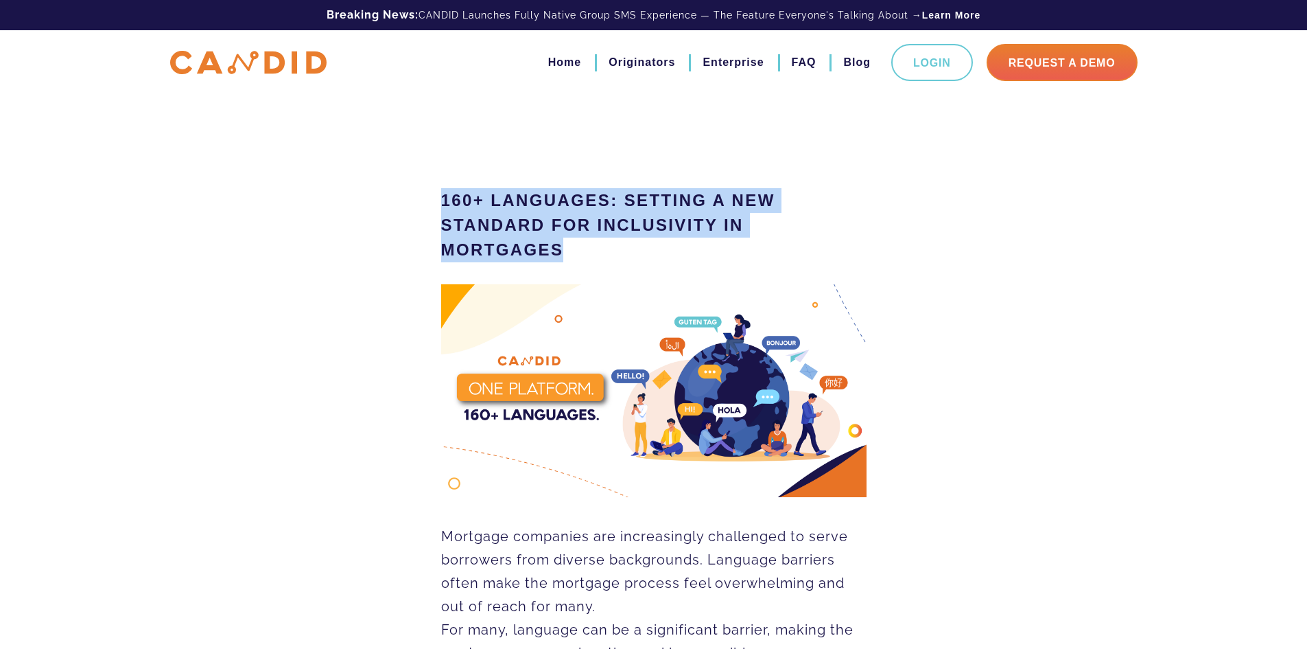
drag, startPoint x: 440, startPoint y: 197, endPoint x: 576, endPoint y: 250, distance: 145.8
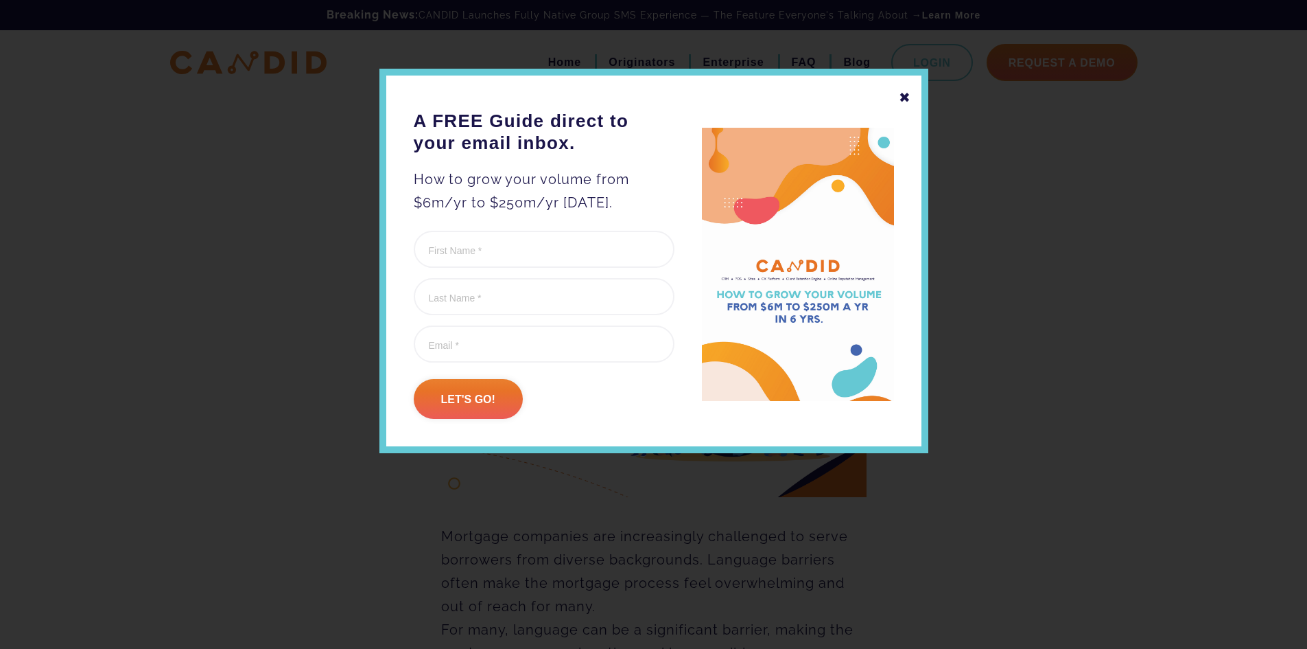
click at [907, 100] on div "✖" at bounding box center [905, 97] width 12 height 23
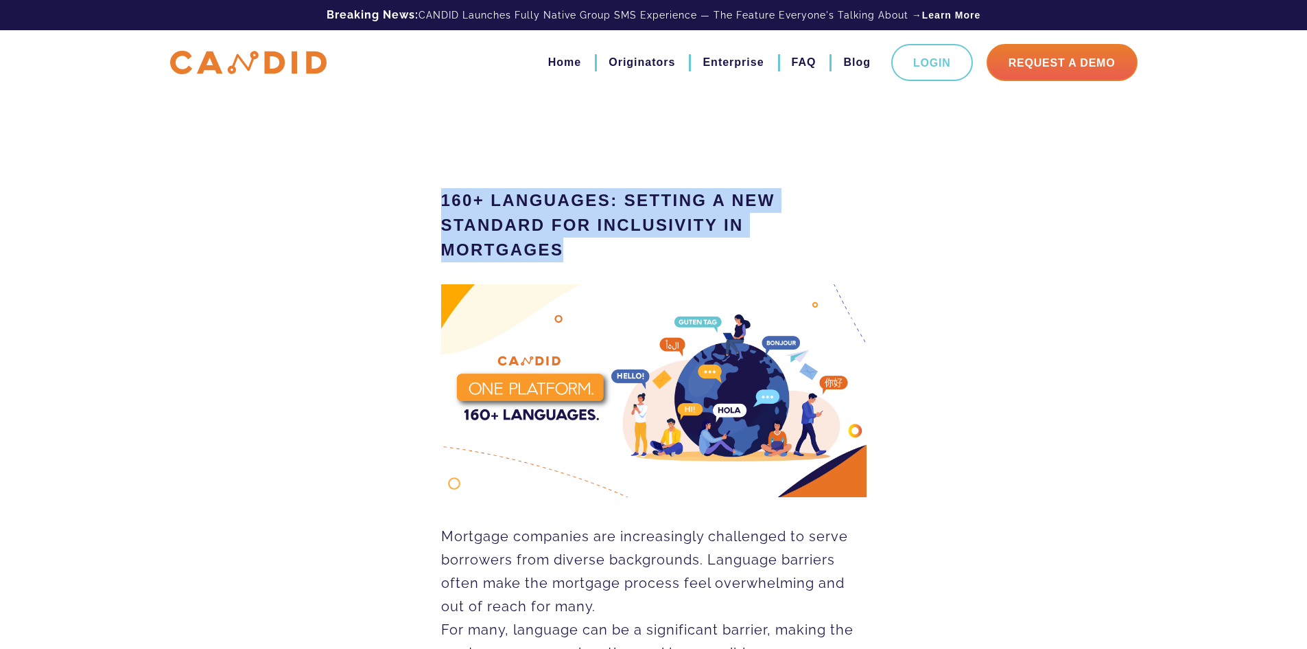
drag, startPoint x: 443, startPoint y: 196, endPoint x: 565, endPoint y: 246, distance: 132.3
click at [565, 246] on h1 "160+ Languages: Setting a New Standard for Inclusivity in Mortgages" at bounding box center [653, 225] width 425 height 74
copy h1 "160+ Languages: Setting a New Standard for Inclusivity in Mortgages"
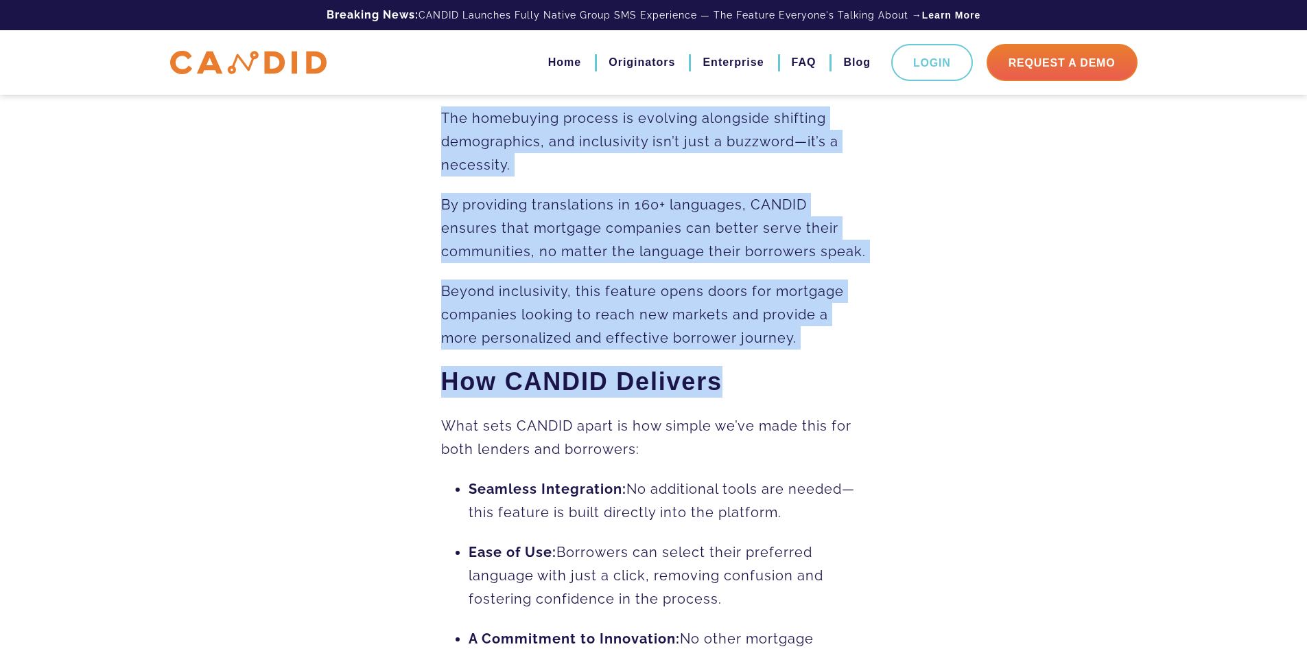
scroll to position [732, 0]
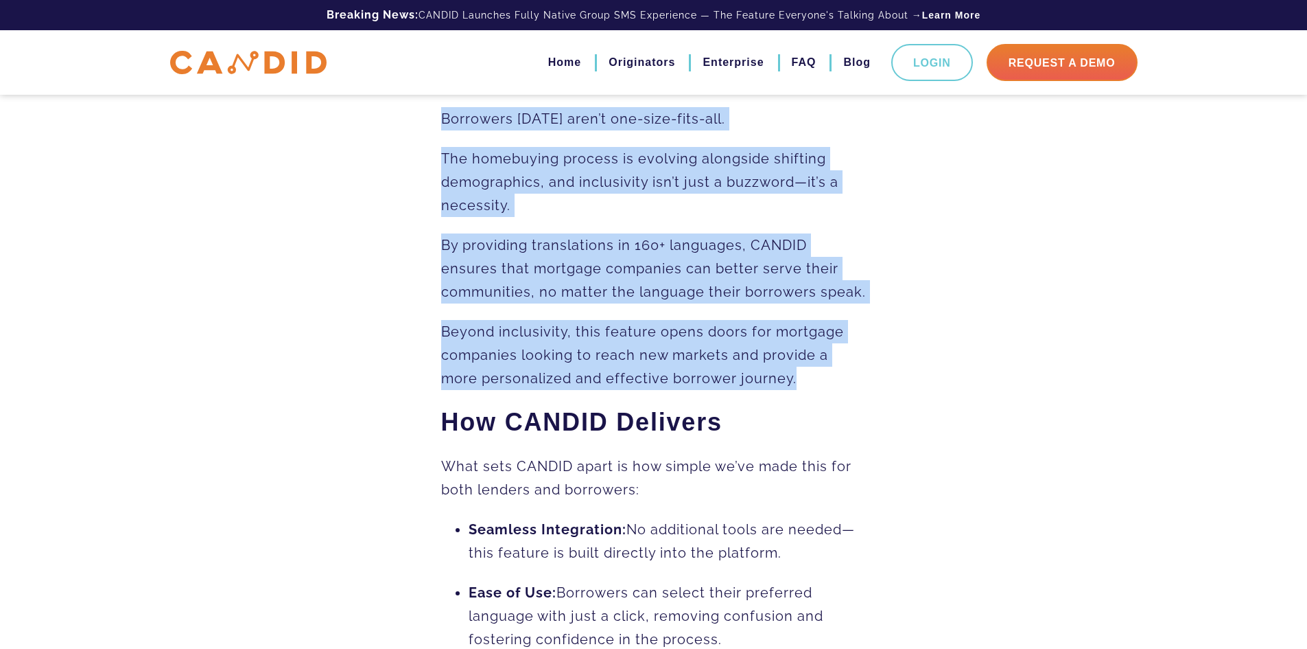
drag, startPoint x: 441, startPoint y: 258, endPoint x: 804, endPoint y: 381, distance: 382.6
click at [804, 381] on div "Mortgage companies are increasingly challenged to serve borrowers from diverse …" at bounding box center [653, 405] width 425 height 1224
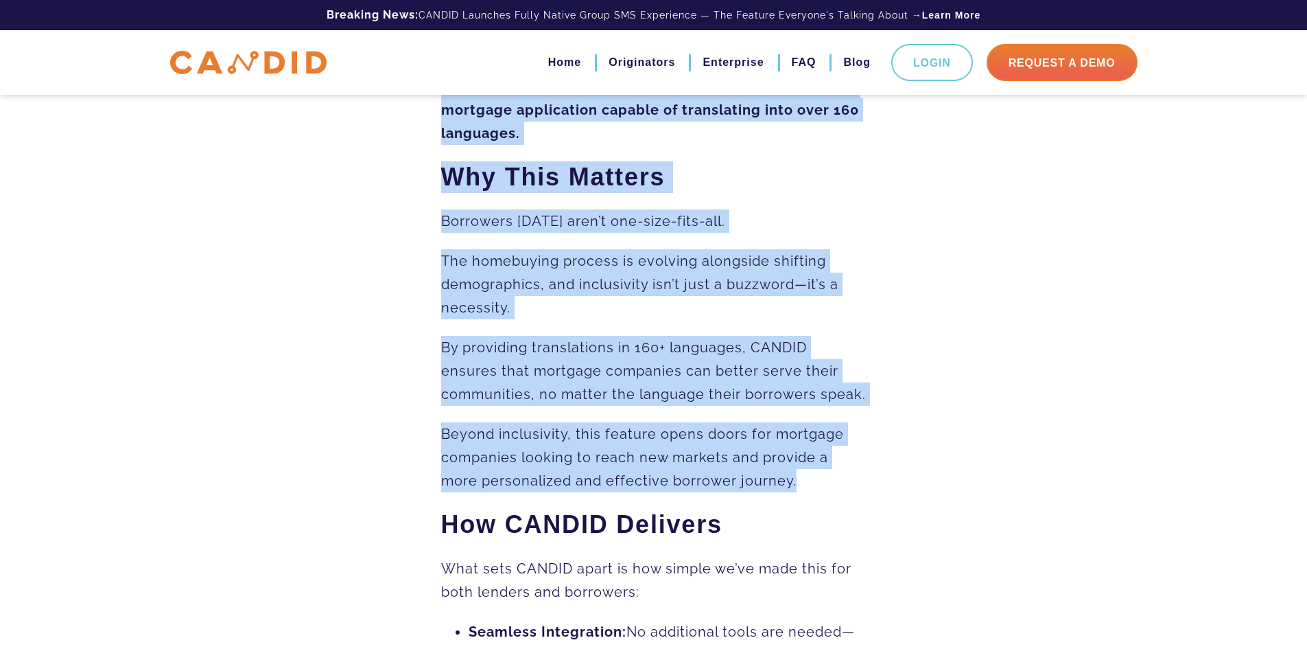
scroll to position [457, 0]
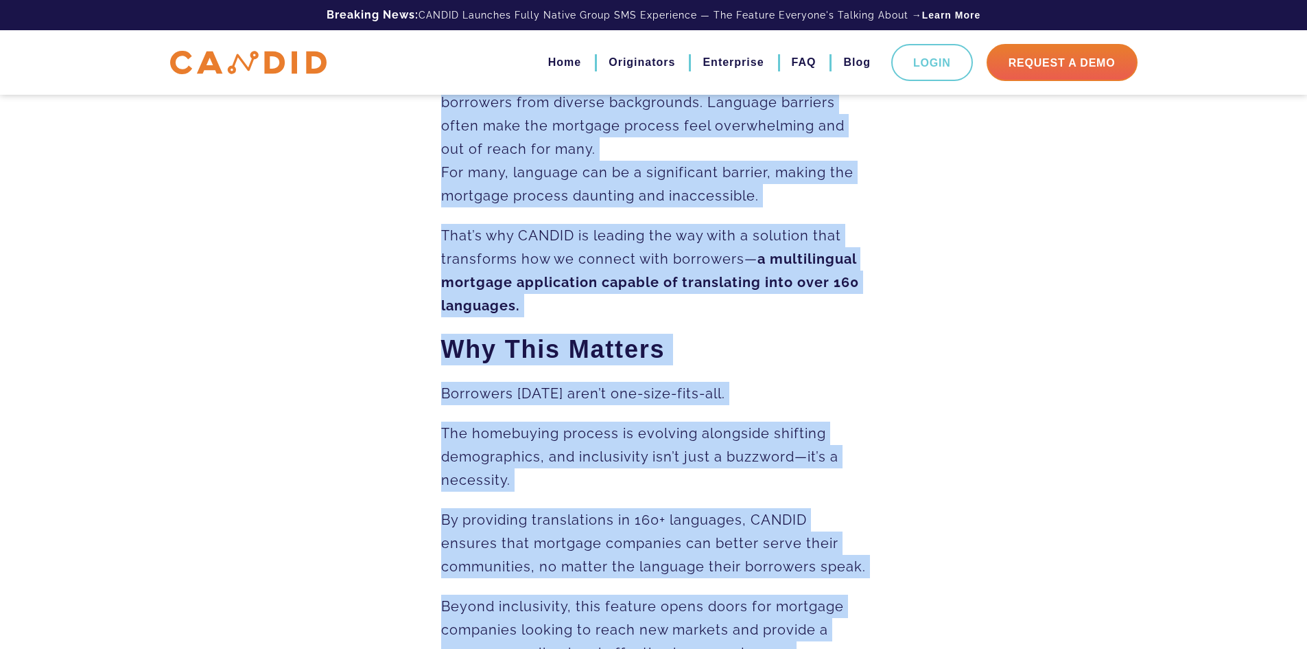
copy div "Mortgage companies are increasingly challenged to serve borrowers from diverse …"
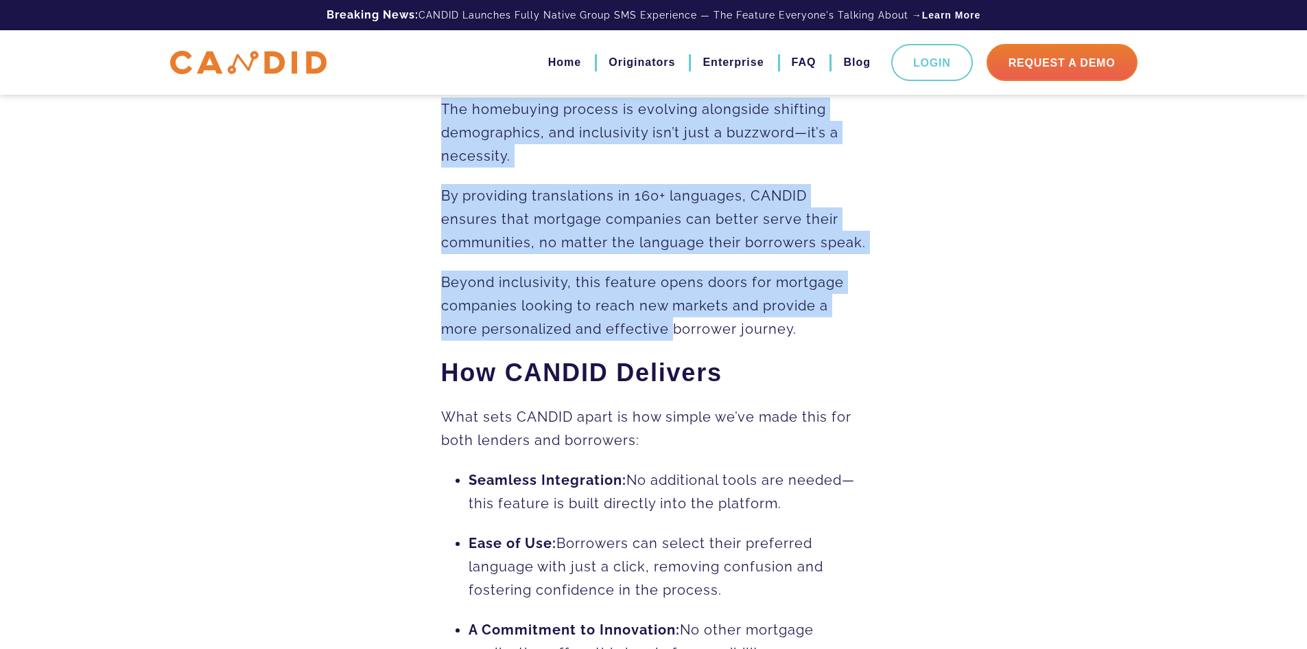
scroll to position [800, 0]
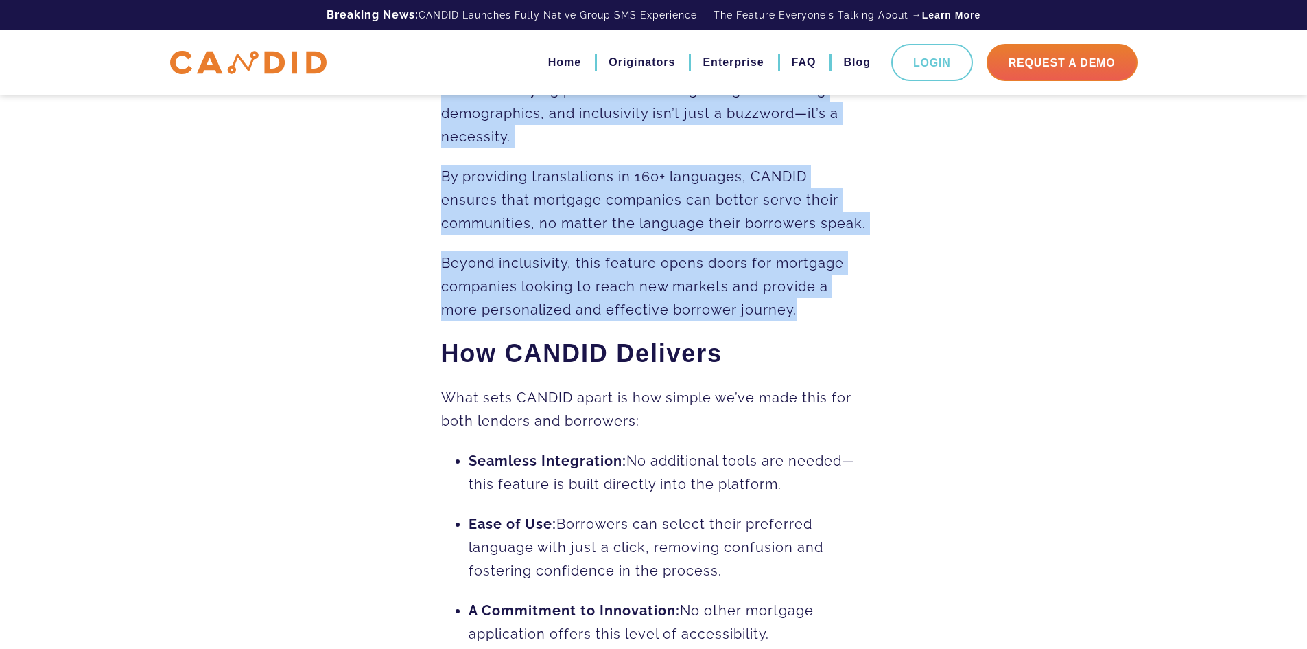
drag, startPoint x: 440, startPoint y: 212, endPoint x: 811, endPoint y: 315, distance: 385.3
click at [811, 315] on div "160+ Languages: Setting a New Standard for Inclusivity in Mortgages Mortgage co…" at bounding box center [654, 173] width 446 height 1604
copy div "Mortgage companies are increasingly challenged to serve borrowers from diverse …"
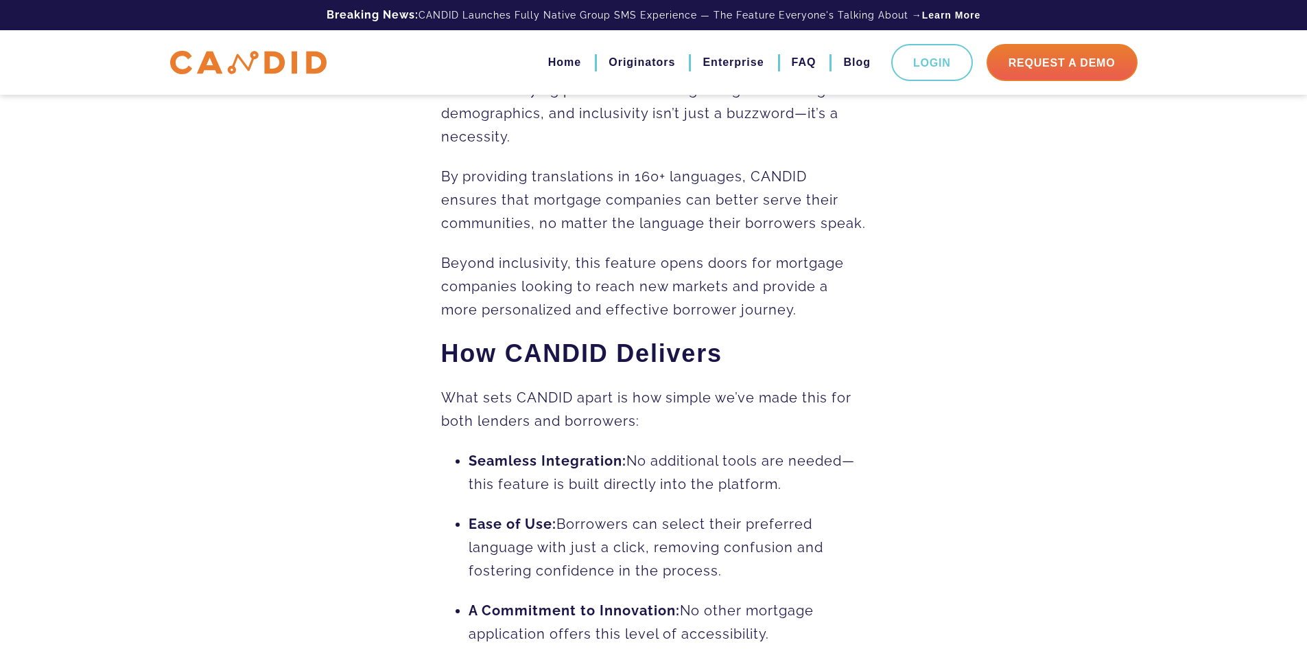
click at [992, 439] on div "160+ Languages: Setting a New Standard for Inclusivity in Mortgages Mortgage co…" at bounding box center [653, 139] width 1307 height 1742
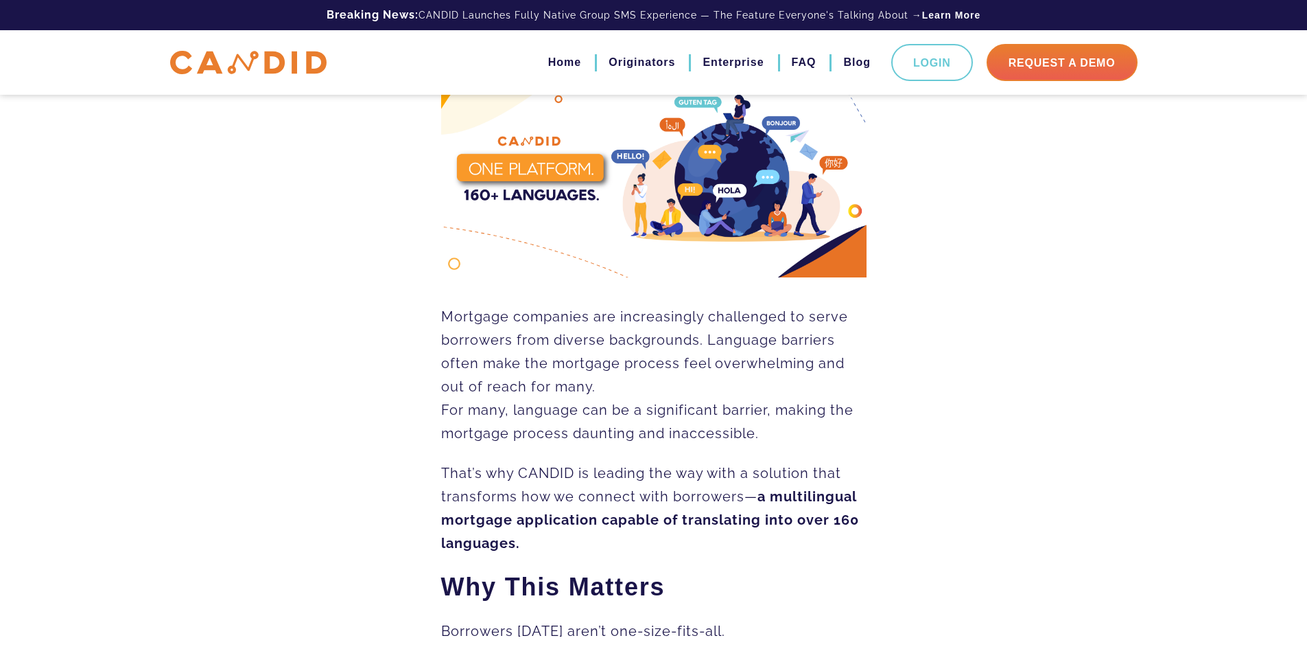
scroll to position [0, 0]
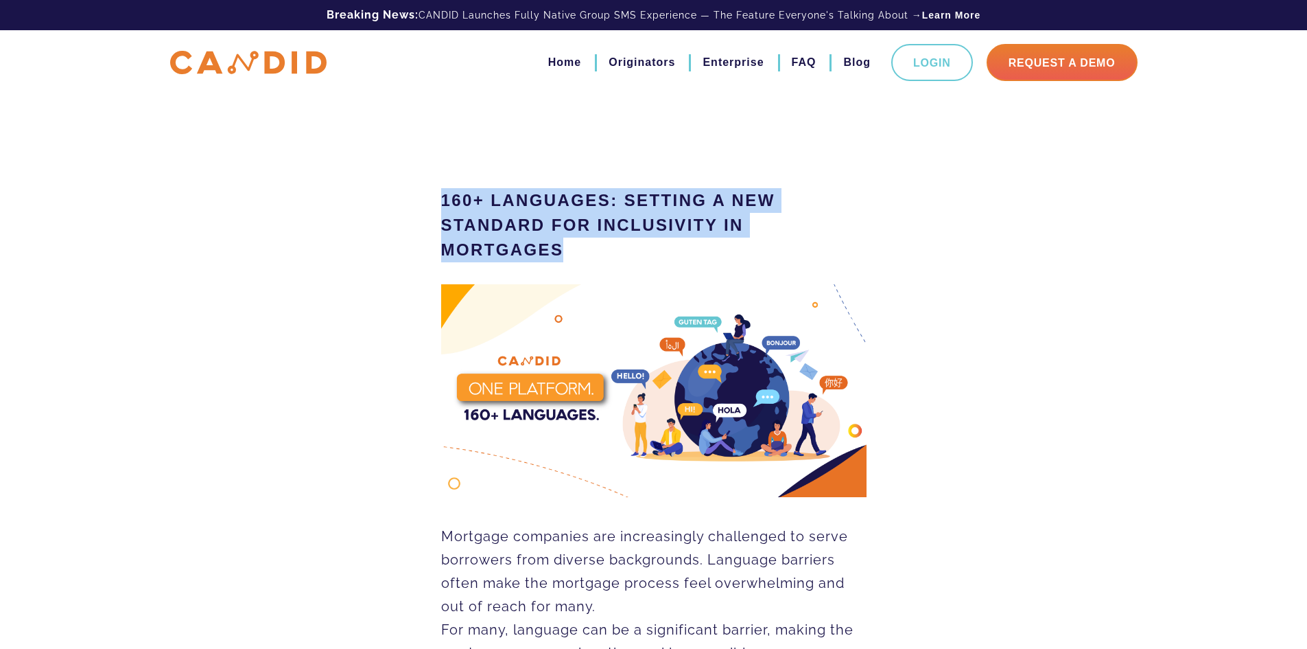
drag, startPoint x: 430, startPoint y: 199, endPoint x: 574, endPoint y: 250, distance: 152.8
copy h1 "160+ Languages: Setting a New Standard for Inclusivity in Mortgages"
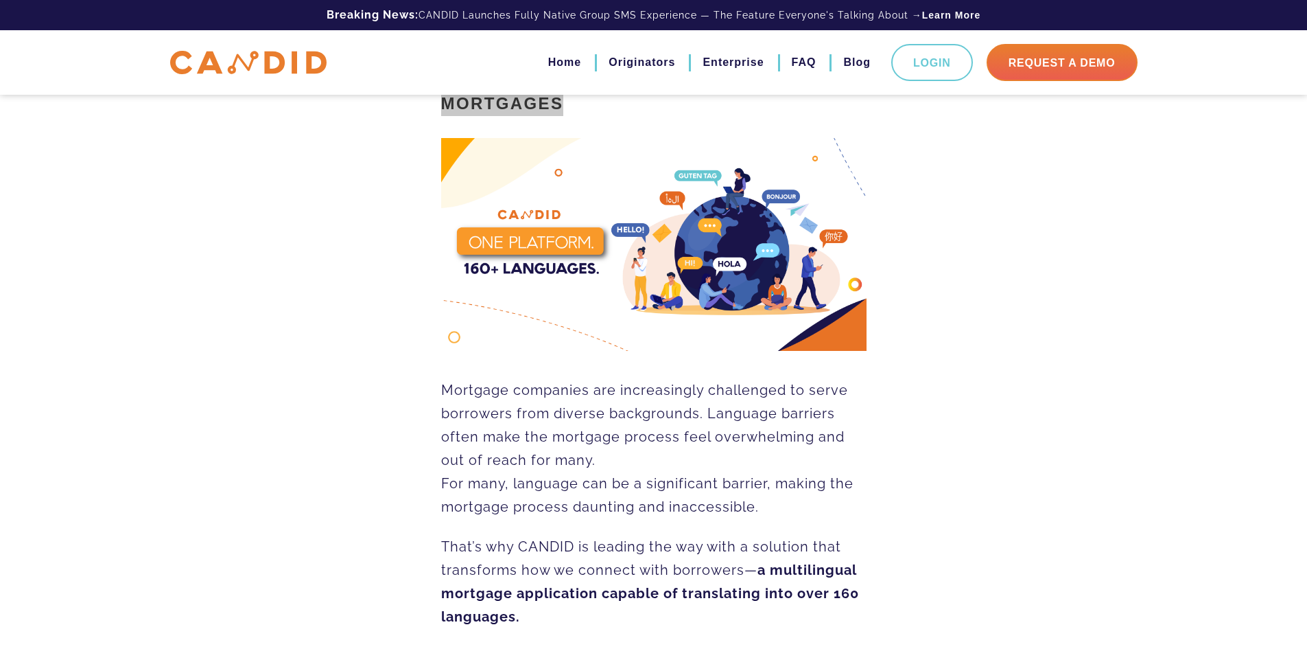
scroll to position [275, 0]
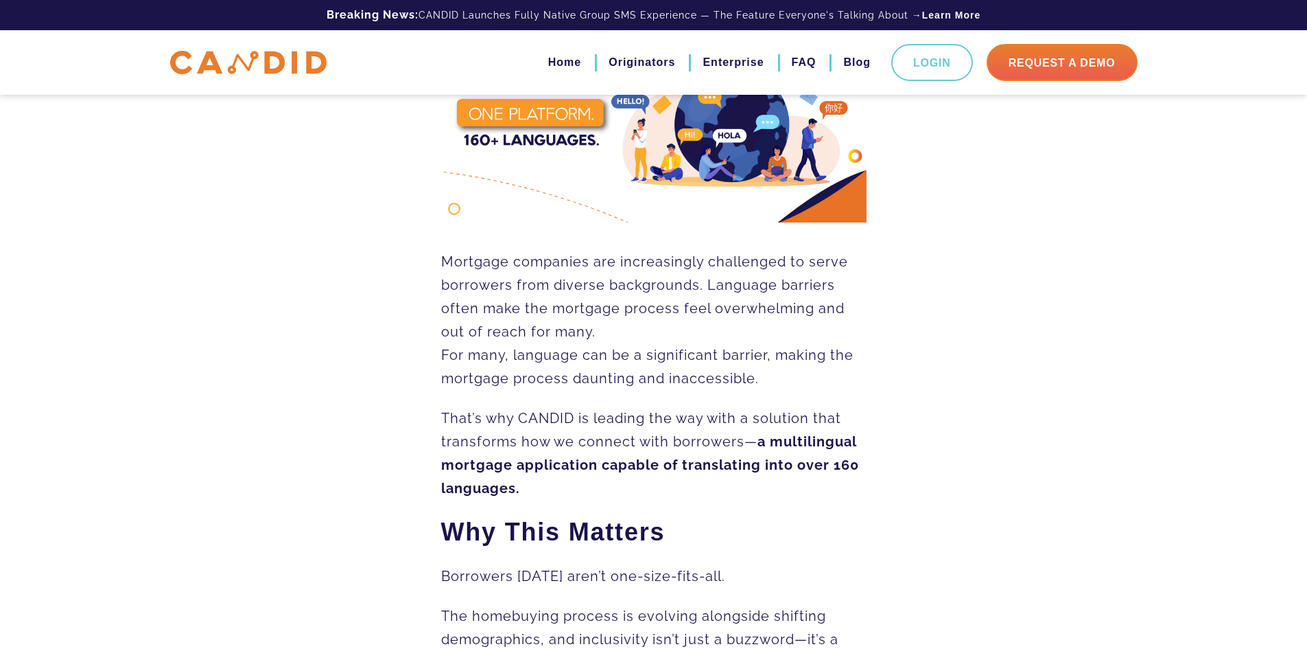
click at [540, 339] on p "Mortgage companies are increasingly challenged to serve borrowers from diverse …" at bounding box center [653, 296] width 425 height 93
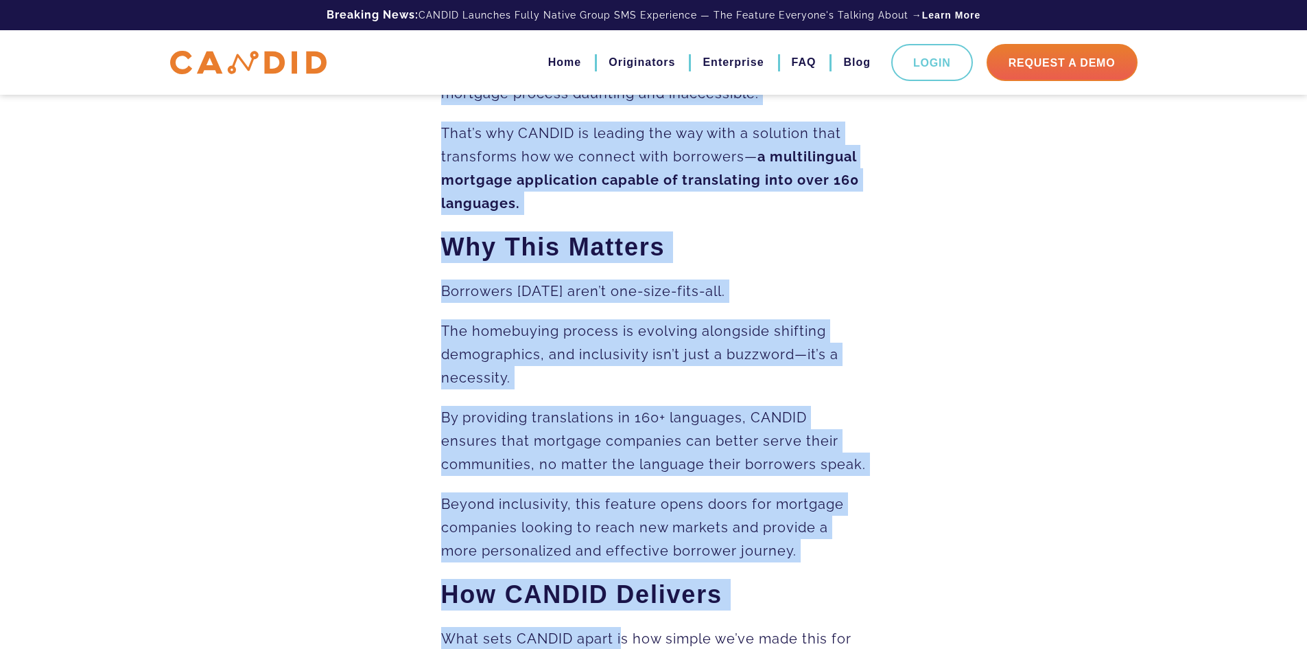
scroll to position [686, 0]
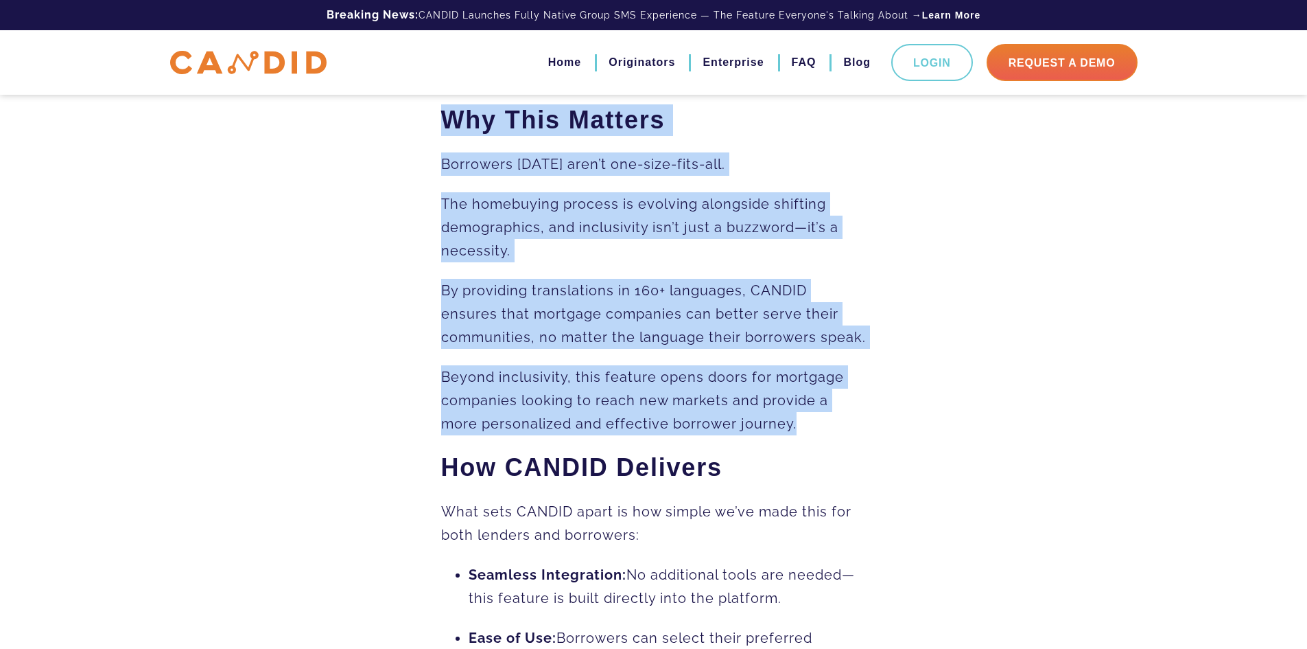
drag, startPoint x: 441, startPoint y: 257, endPoint x: 817, endPoint y: 426, distance: 412.2
click at [817, 426] on div "Mortgage companies are increasingly challenged to serve borrowers from diverse …" at bounding box center [653, 450] width 425 height 1224
copy div "Mortgage companies are increasingly challenged to serve borrowers from diverse …"
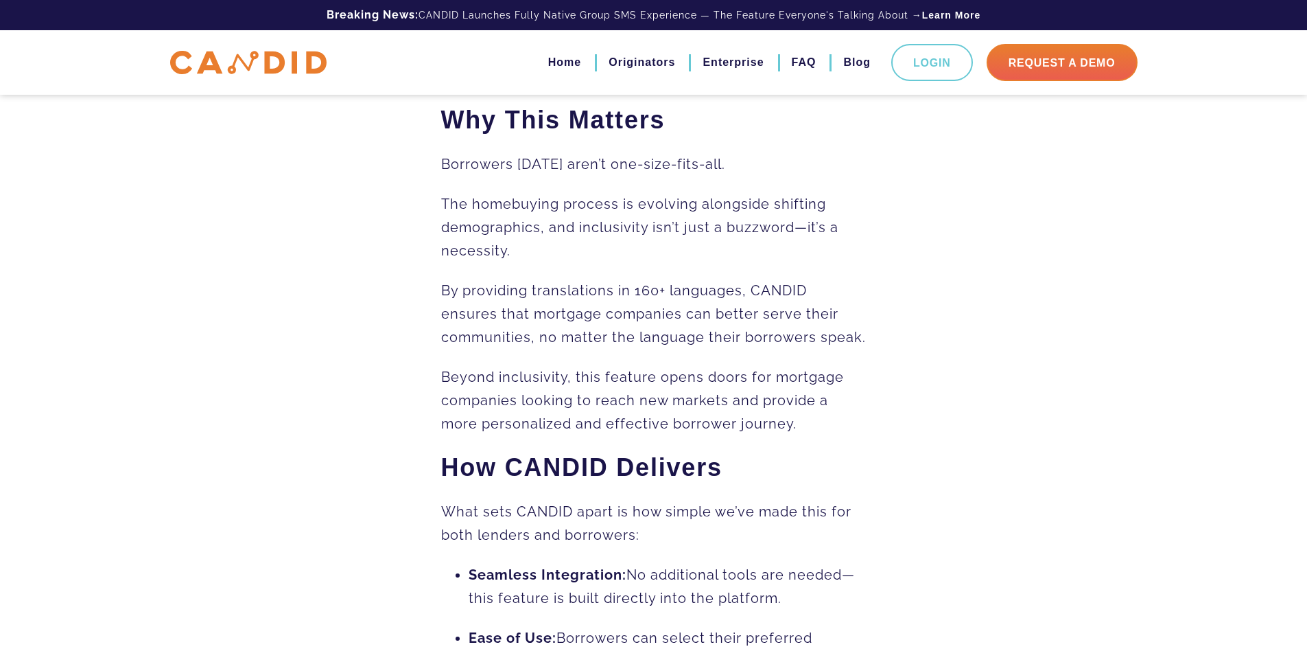
click at [577, 465] on b "How CANDID Delivers" at bounding box center [581, 467] width 281 height 28
copy b "CANDID"
